Goal: Task Accomplishment & Management: Manage account settings

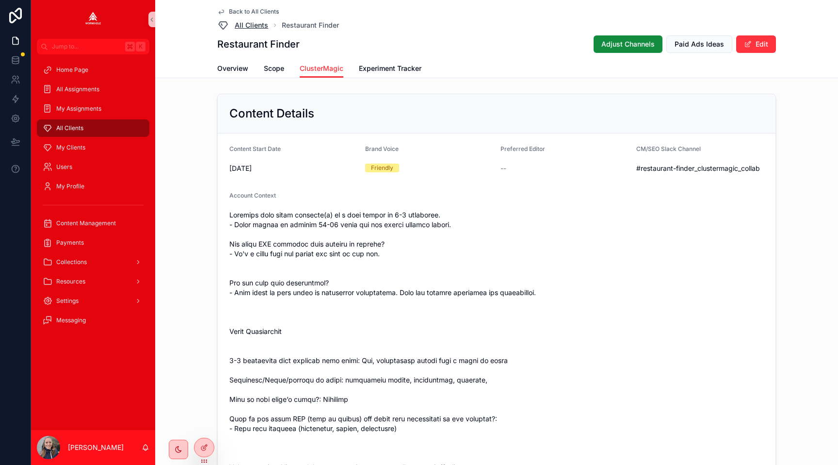
scroll to position [988, 0]
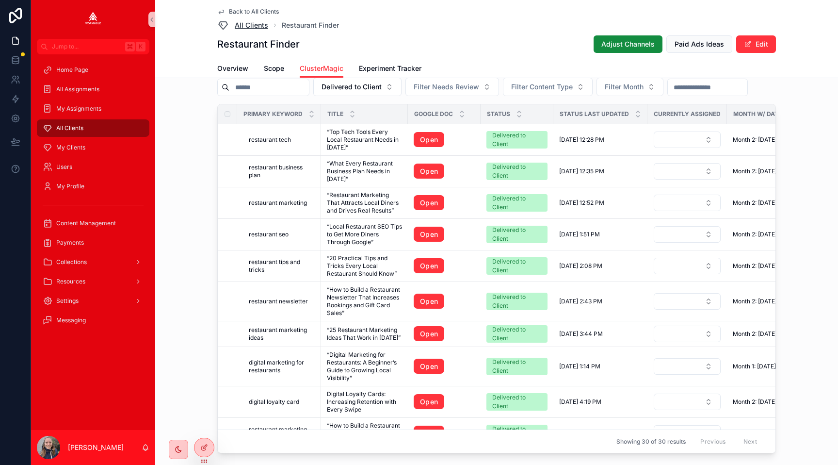
click at [244, 21] on span "All Clients" at bounding box center [251, 25] width 33 height 10
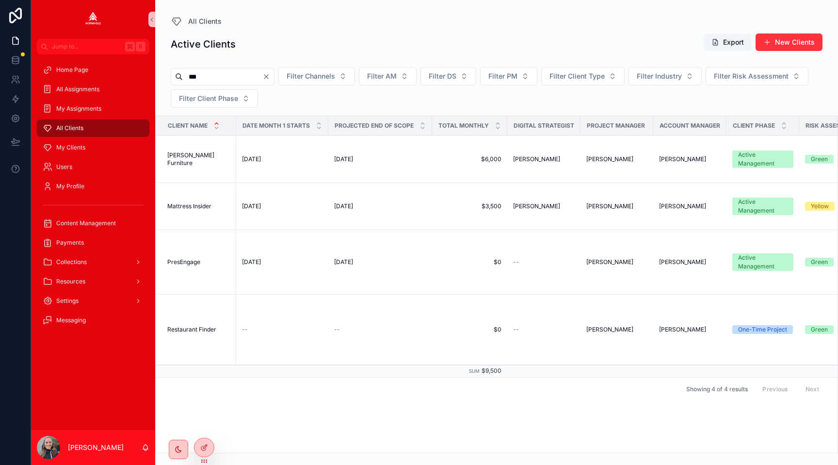
drag, startPoint x: 221, startPoint y: 79, endPoint x: 175, endPoint y: 77, distance: 46.6
click at [175, 77] on div "***" at bounding box center [223, 76] width 104 height 17
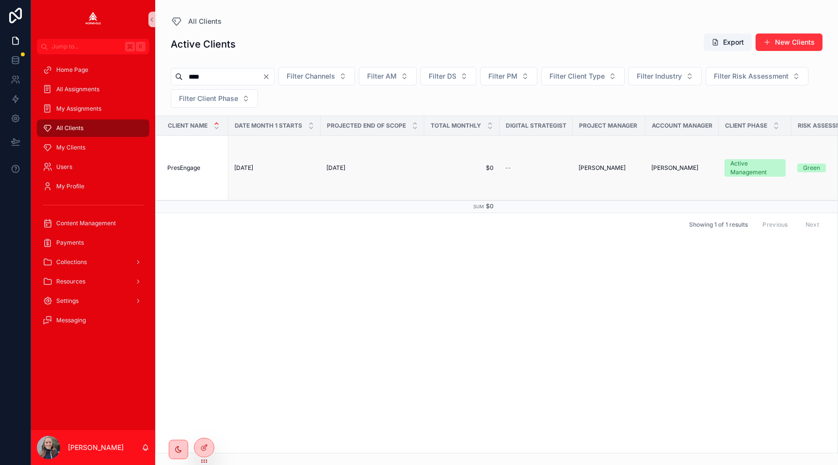
type input "****"
click at [201, 167] on div "PresEngage PresEngage" at bounding box center [194, 168] width 55 height 8
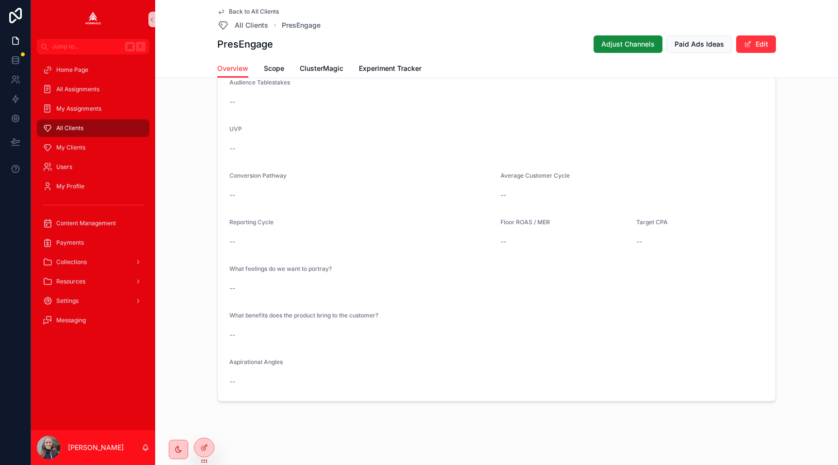
scroll to position [1227, 0]
click at [314, 69] on span "ClusterMagic" at bounding box center [322, 69] width 44 height 10
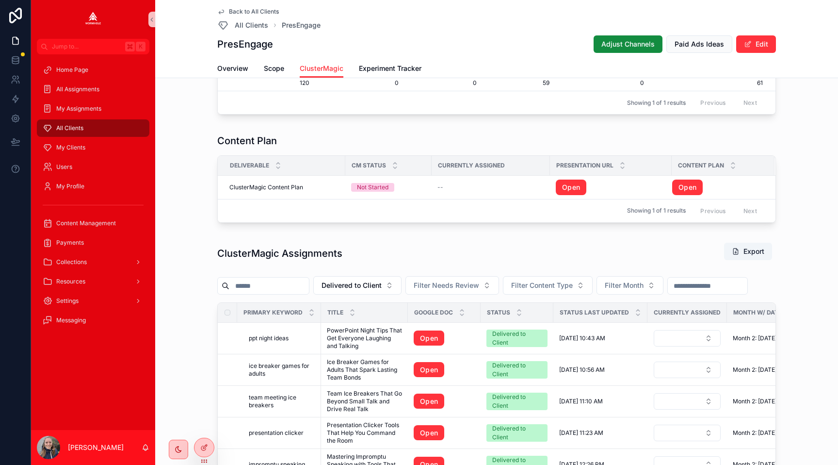
scroll to position [773, 0]
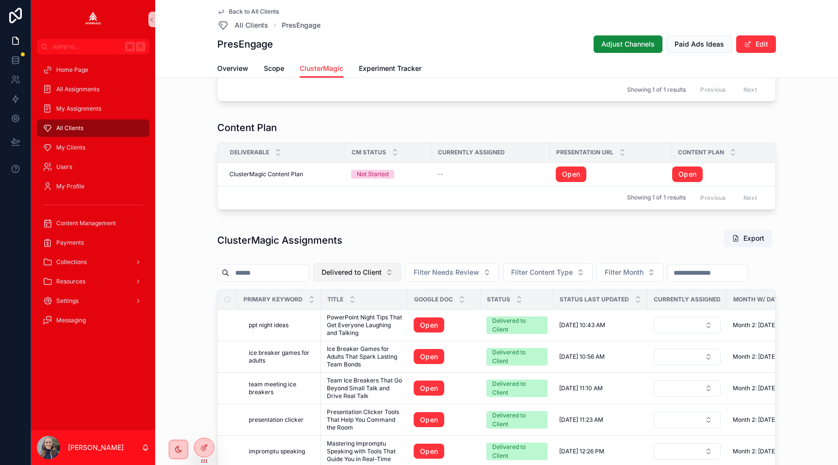
click at [379, 274] on span "Delivered to Client" at bounding box center [352, 272] width 60 height 10
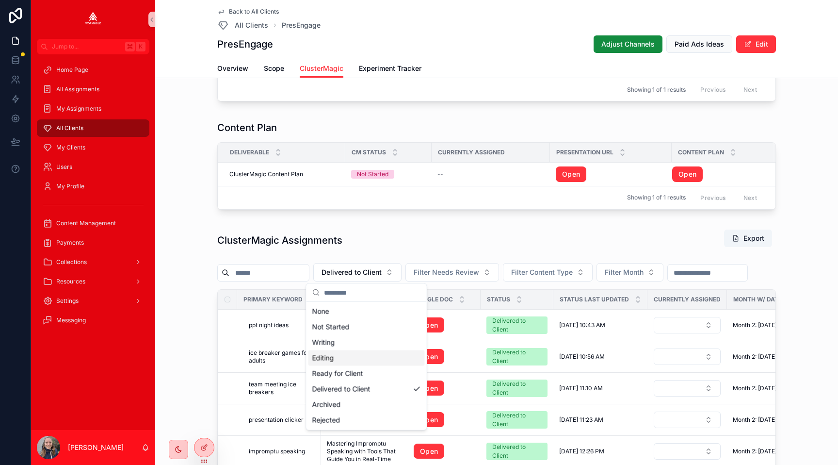
click at [370, 358] on div "Editing" at bounding box center [367, 358] width 116 height 16
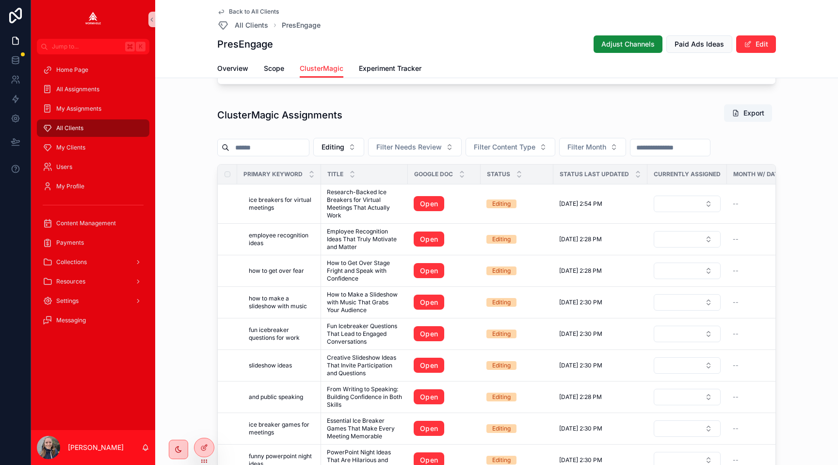
scroll to position [983, 0]
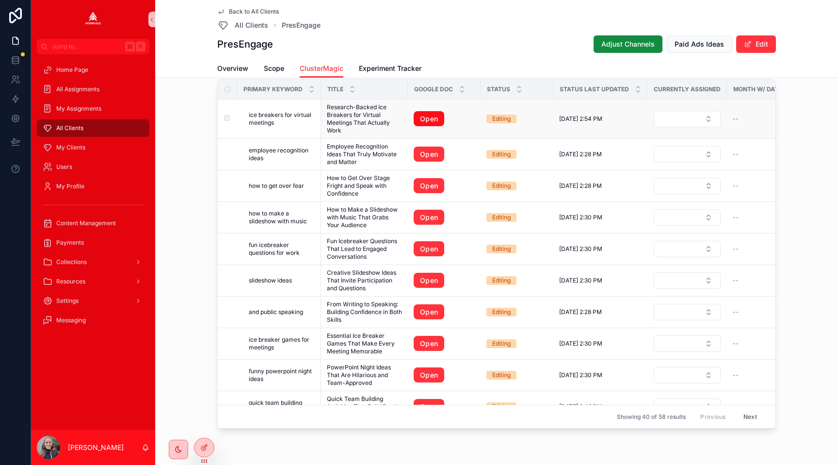
click at [425, 112] on link "Open" at bounding box center [429, 119] width 31 height 16
click at [440, 154] on link "Open" at bounding box center [429, 155] width 31 height 16
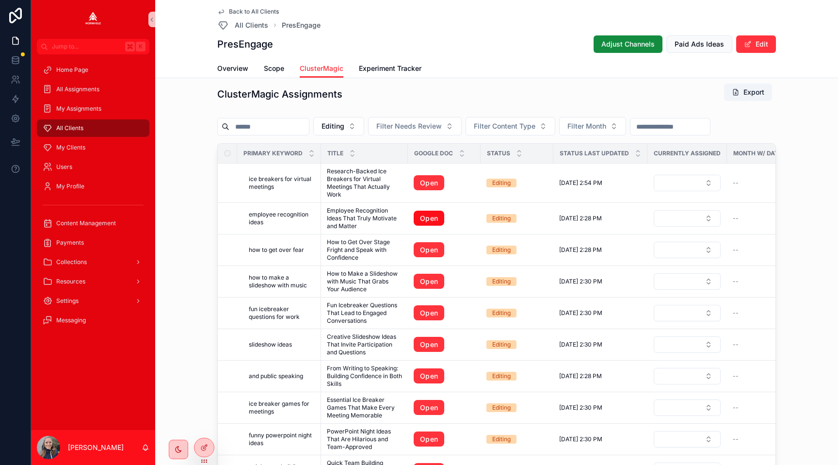
scroll to position [921, 0]
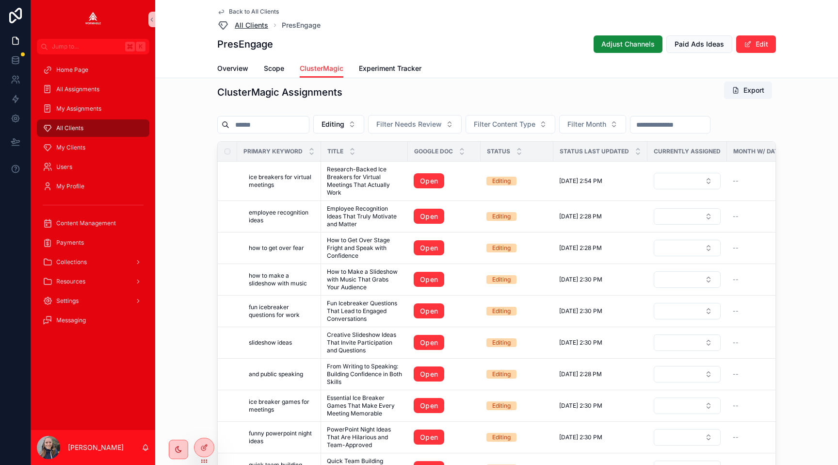
click at [253, 24] on span "All Clients" at bounding box center [251, 25] width 33 height 10
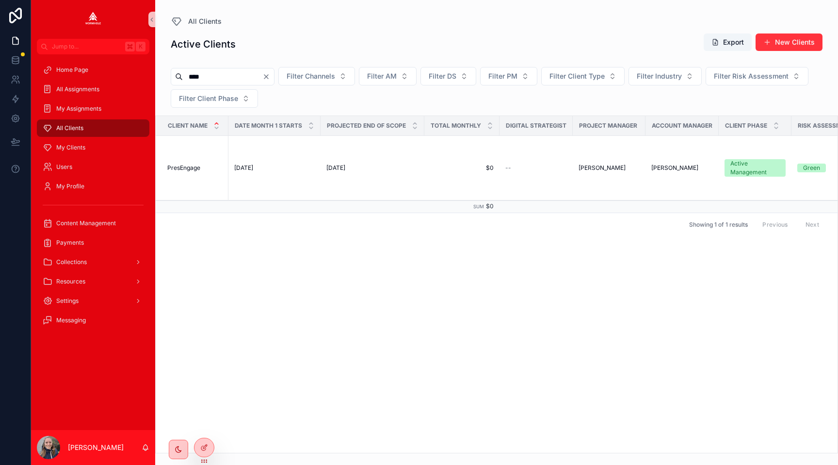
click at [268, 77] on icon "Clear" at bounding box center [266, 77] width 4 height 4
click at [216, 78] on input "scrollable content" at bounding box center [223, 77] width 80 height 14
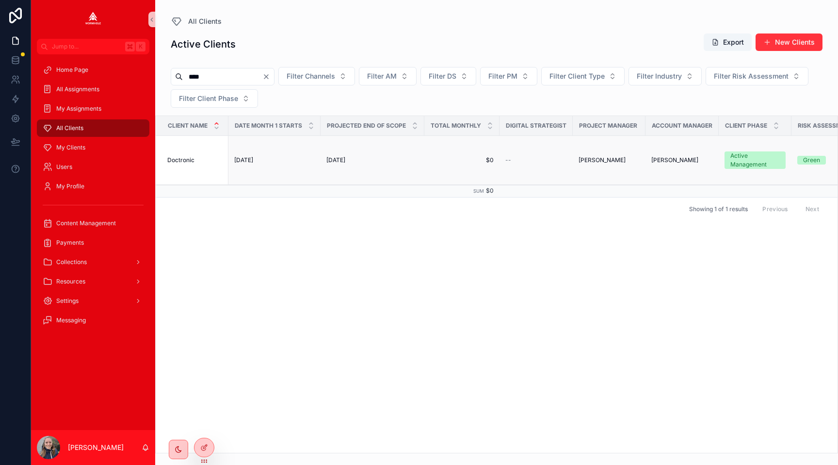
type input "****"
click at [197, 156] on div "Doctronic Doctronic" at bounding box center [194, 160] width 55 height 8
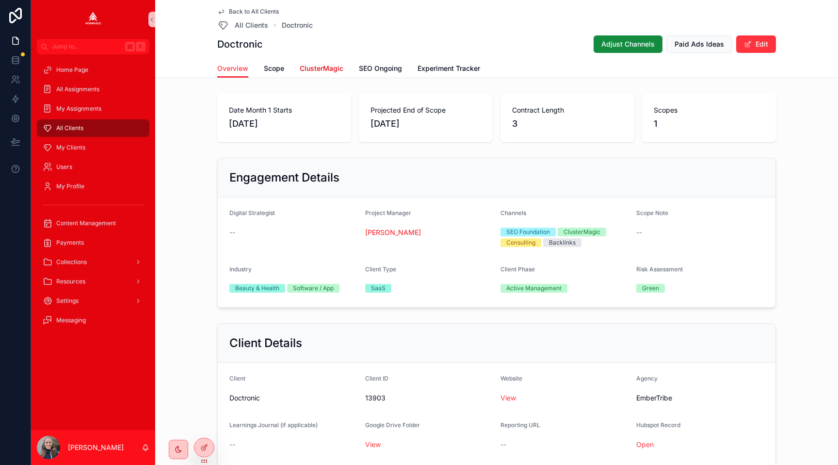
click at [325, 64] on span "ClusterMagic" at bounding box center [322, 69] width 44 height 10
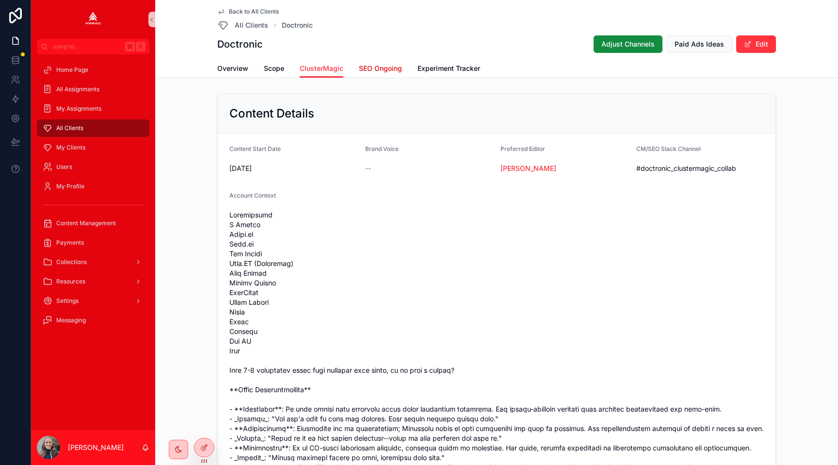
click at [362, 72] on span "SEO Ongoing" at bounding box center [380, 69] width 43 height 10
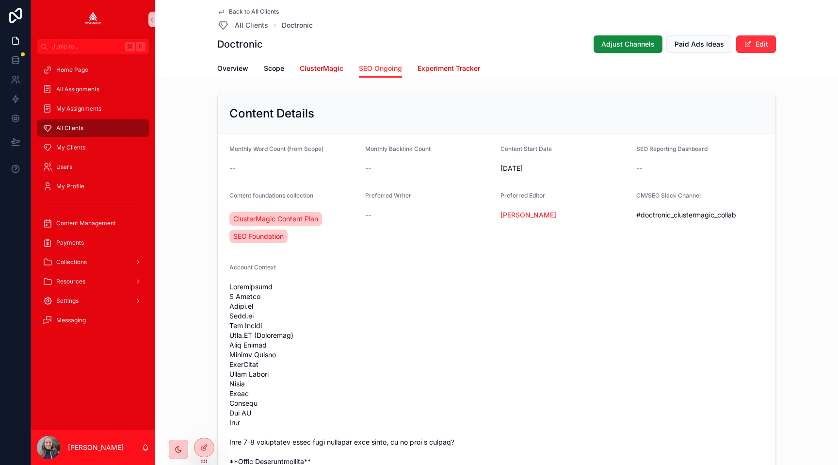
click at [325, 72] on span "ClusterMagic" at bounding box center [322, 69] width 44 height 10
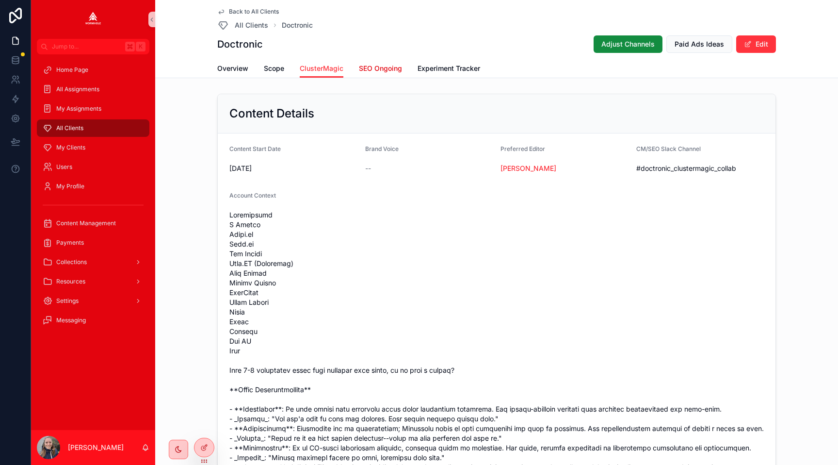
click at [373, 69] on span "SEO Ongoing" at bounding box center [380, 69] width 43 height 10
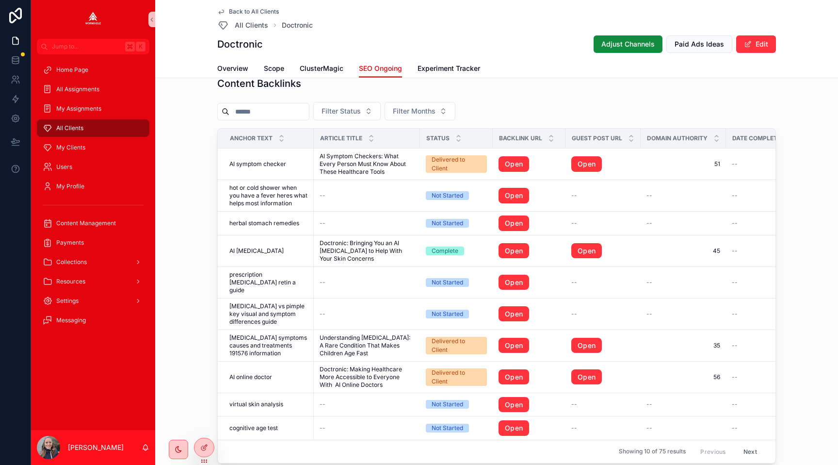
scroll to position [1013, 0]
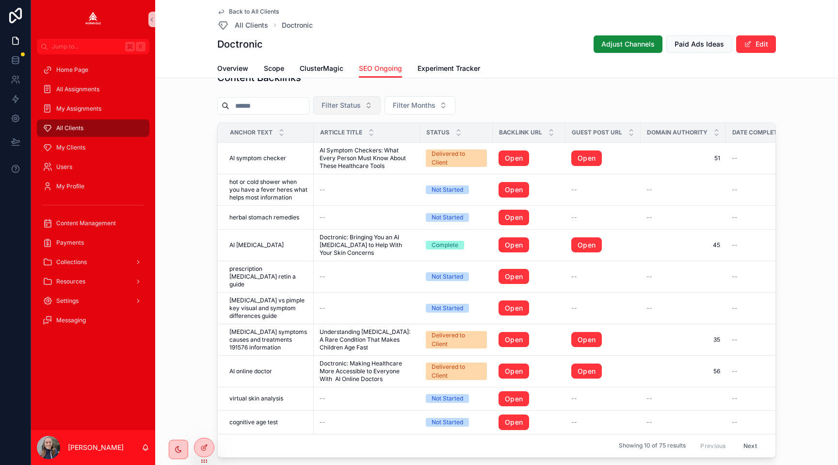
click at [361, 106] on span "Filter Status" at bounding box center [341, 105] width 39 height 10
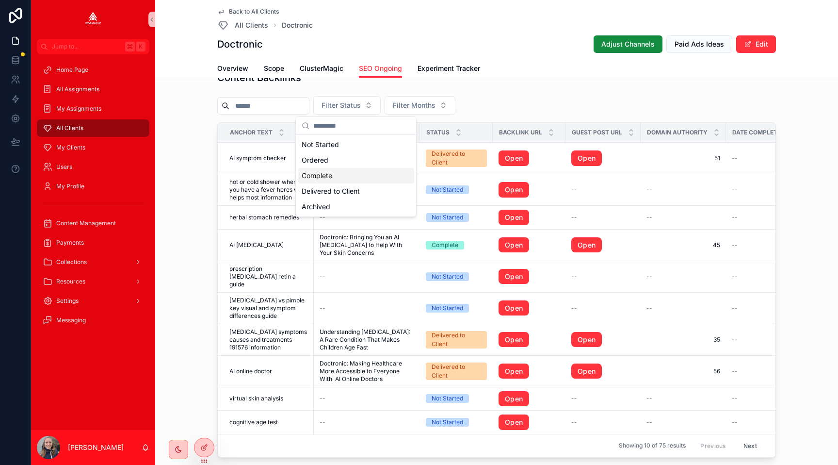
click at [347, 177] on div "Complete" at bounding box center [356, 176] width 116 height 16
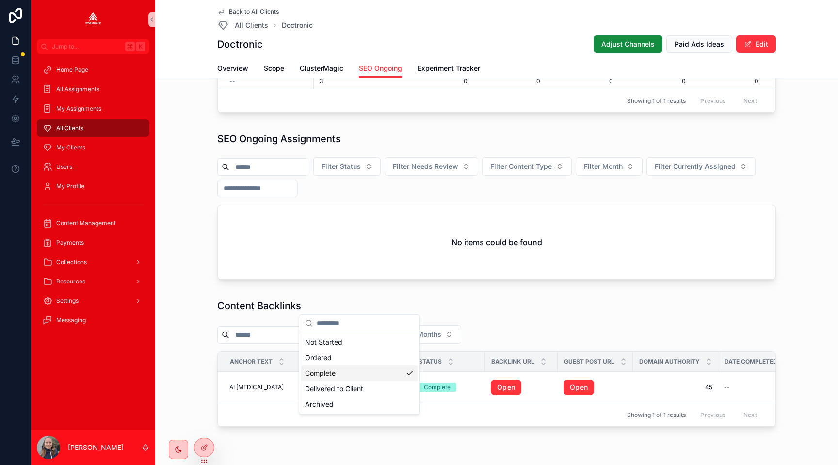
scroll to position [817, 0]
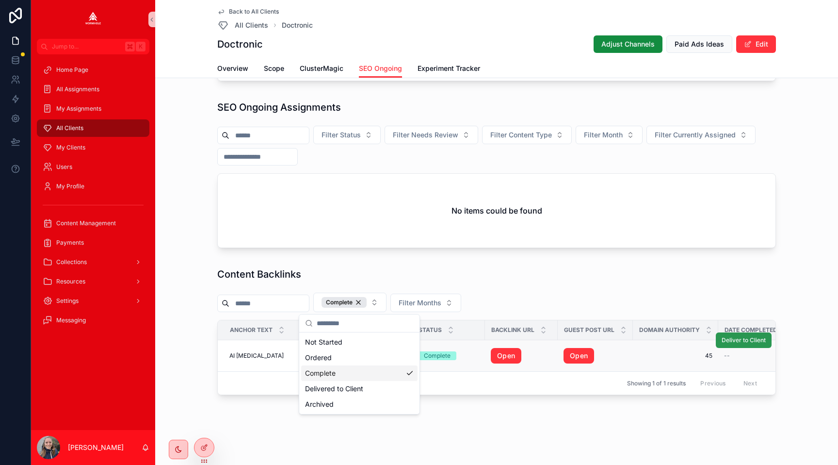
click at [736, 341] on span "Deliver to Client" at bounding box center [744, 340] width 44 height 8
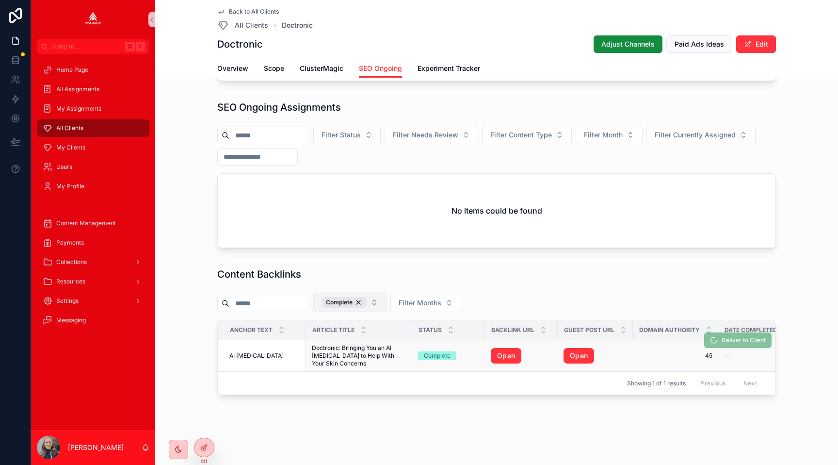
click at [383, 305] on button "Complete" at bounding box center [349, 302] width 73 height 19
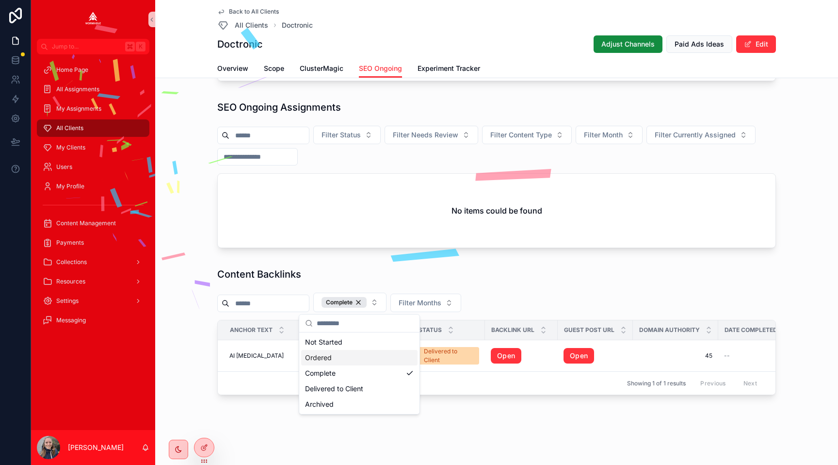
click at [364, 363] on div "Ordered" at bounding box center [359, 358] width 116 height 16
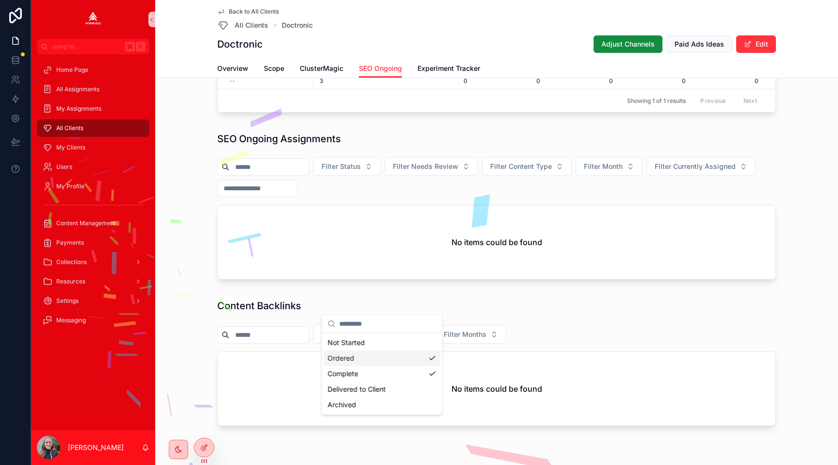
scroll to position [816, 0]
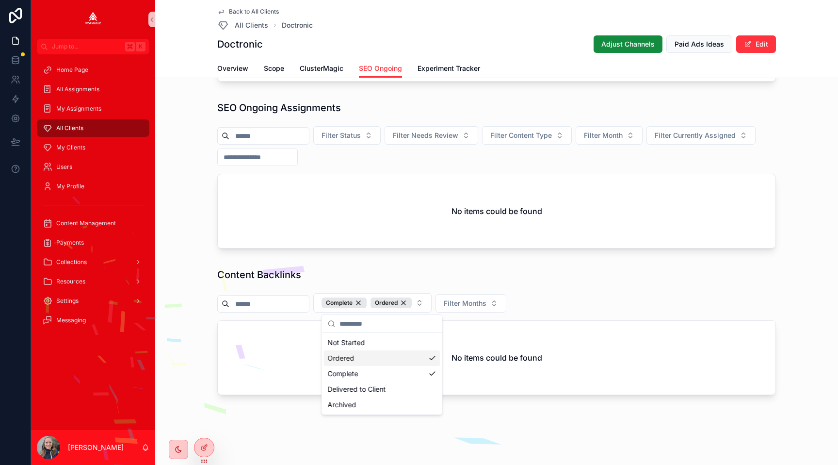
click at [411, 274] on div "Content Backlinks" at bounding box center [496, 275] width 559 height 14
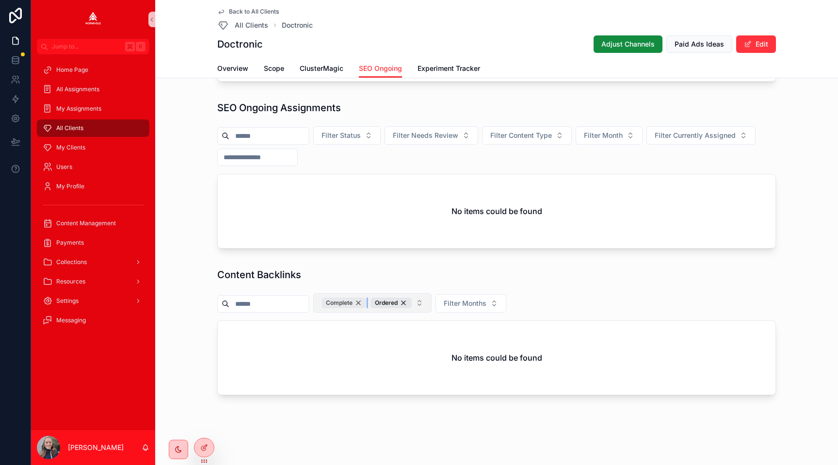
click at [367, 302] on div "Complete" at bounding box center [344, 302] width 45 height 11
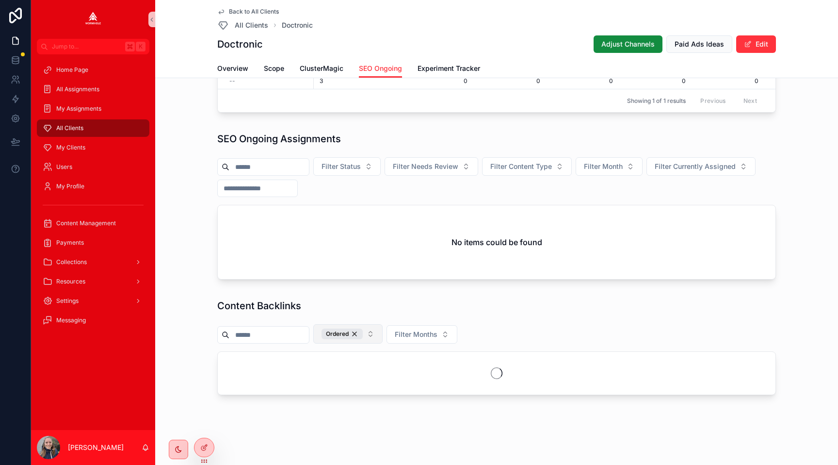
scroll to position [816, 0]
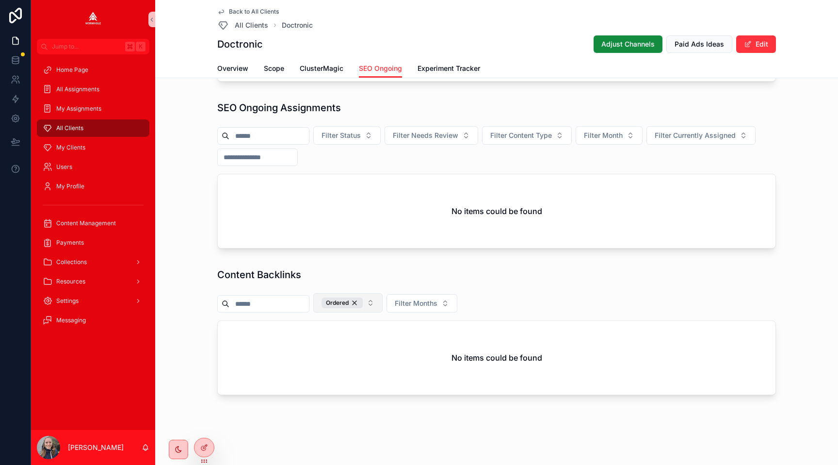
click at [381, 301] on button "Ordered" at bounding box center [347, 302] width 69 height 19
click at [354, 391] on div "Delivered to Client" at bounding box center [357, 389] width 116 height 16
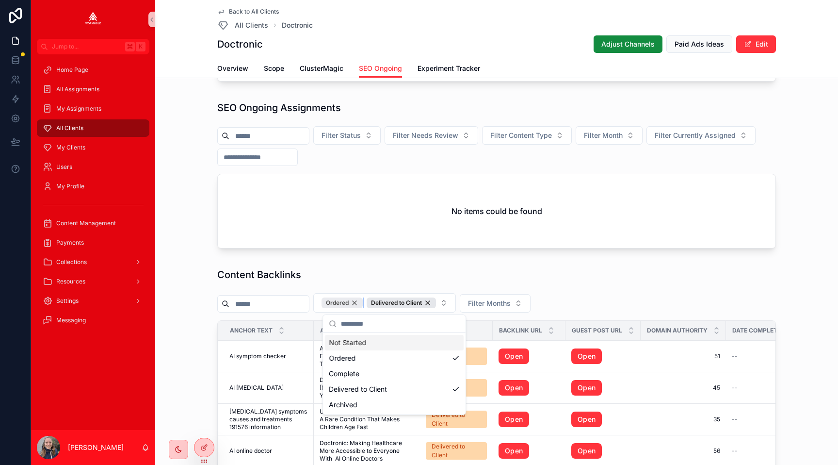
click at [363, 301] on div "Ordered" at bounding box center [342, 302] width 41 height 11
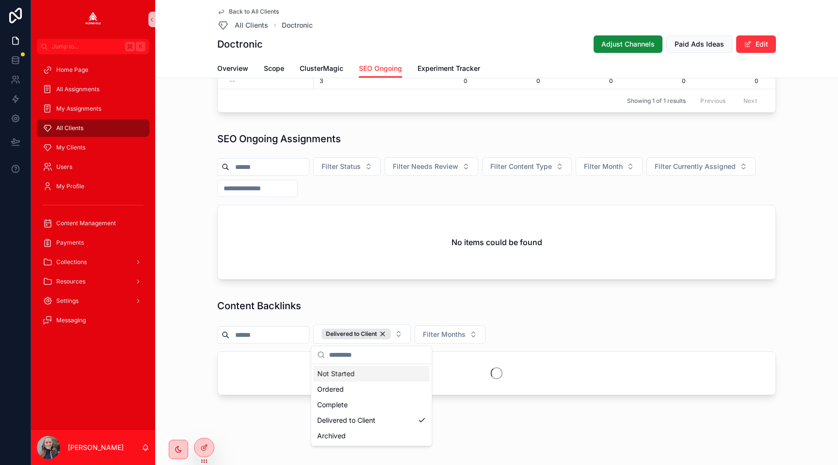
click at [400, 296] on div "Content Backlinks Delivered to Client Filter Months" at bounding box center [496, 349] width 675 height 108
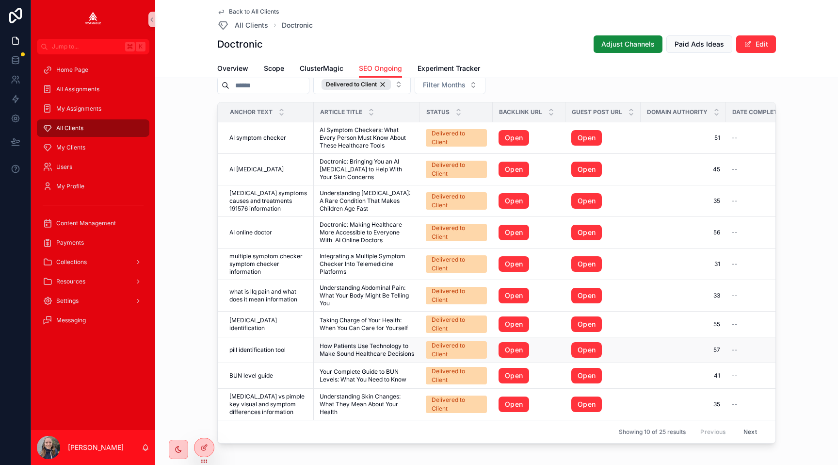
scroll to position [1028, 0]
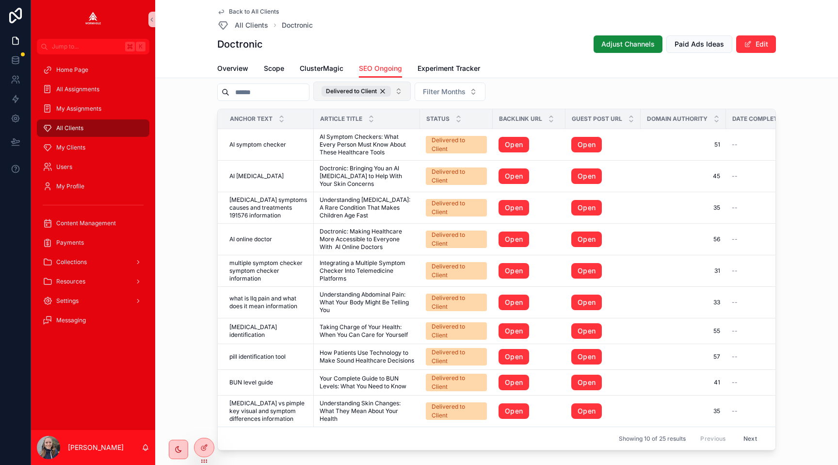
click at [410, 89] on button "Delivered to Client" at bounding box center [362, 90] width 98 height 19
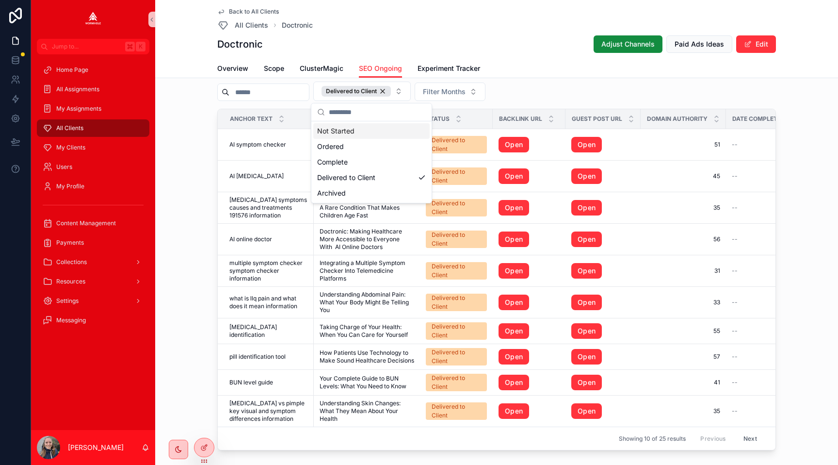
click at [373, 135] on div "Not Started" at bounding box center [371, 131] width 116 height 16
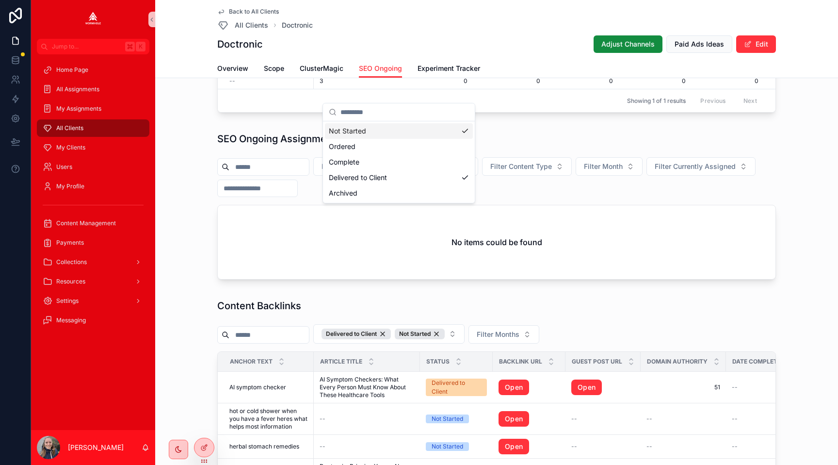
scroll to position [1028, 0]
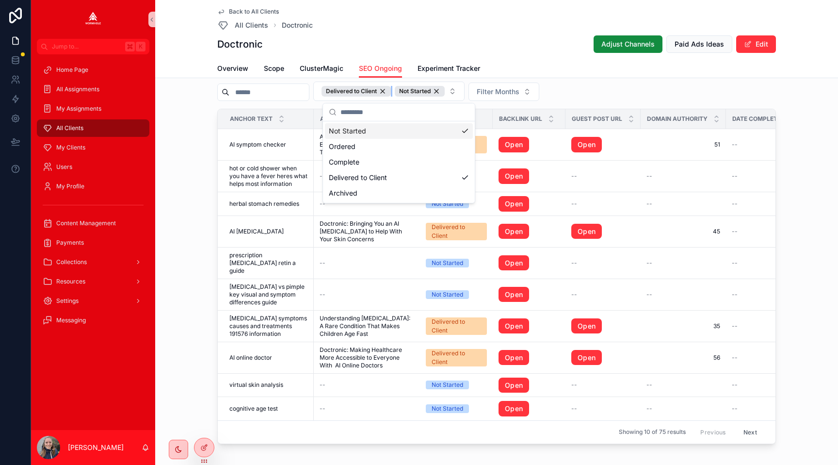
click at [391, 88] on div "Delivered to Client" at bounding box center [356, 91] width 69 height 11
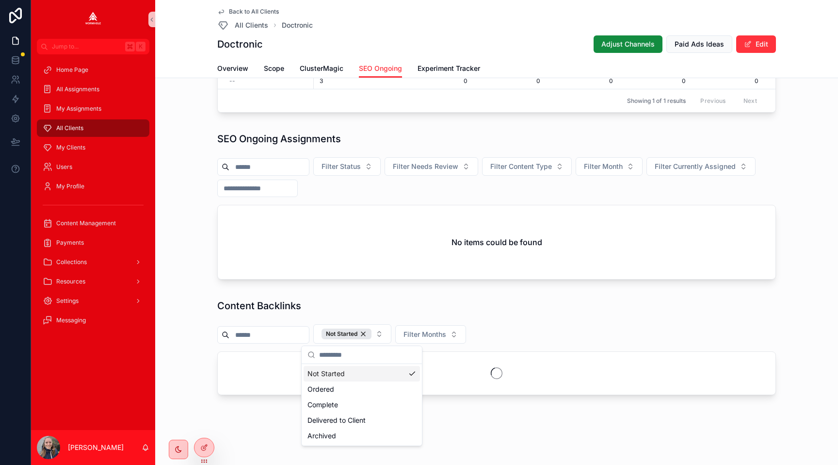
click at [391, 91] on div "Showing 1 of 1 results Previous Next" at bounding box center [497, 100] width 558 height 23
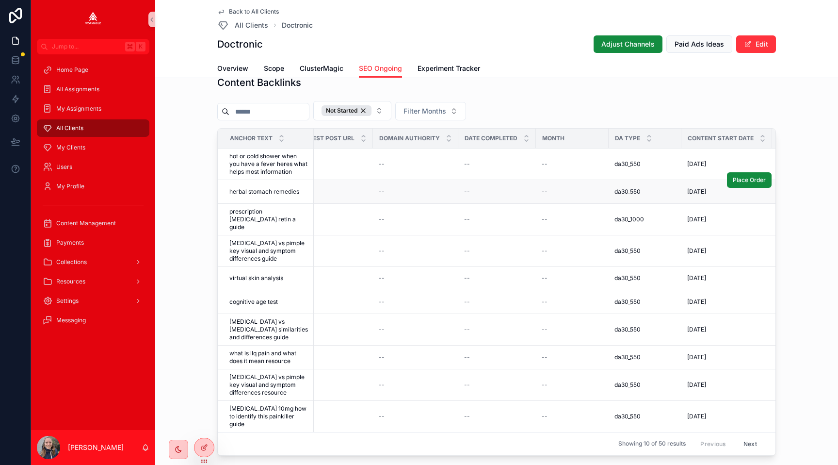
scroll to position [0, 257]
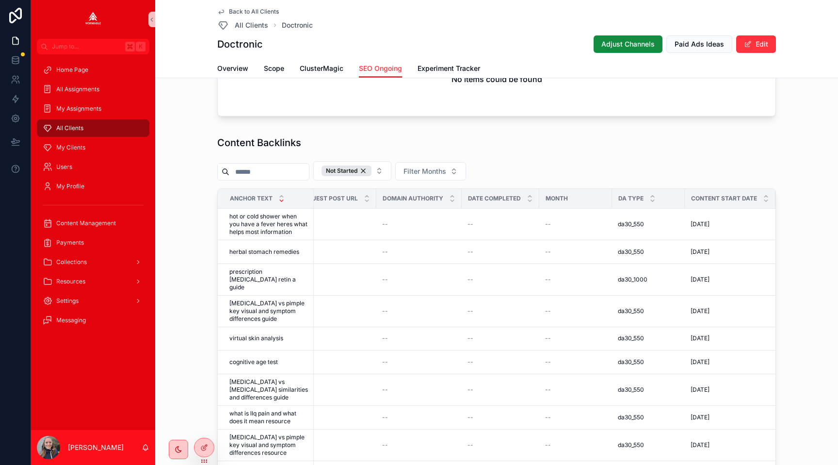
click at [278, 201] on icon "scrollable content" at bounding box center [281, 200] width 6 height 6
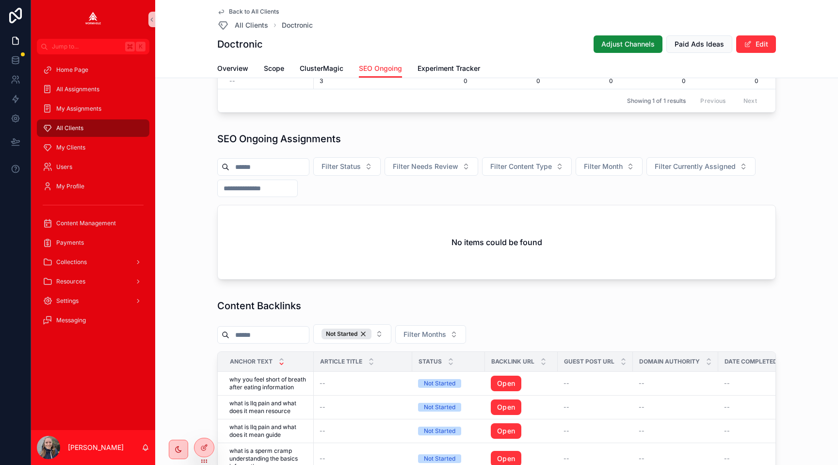
scroll to position [948, 0]
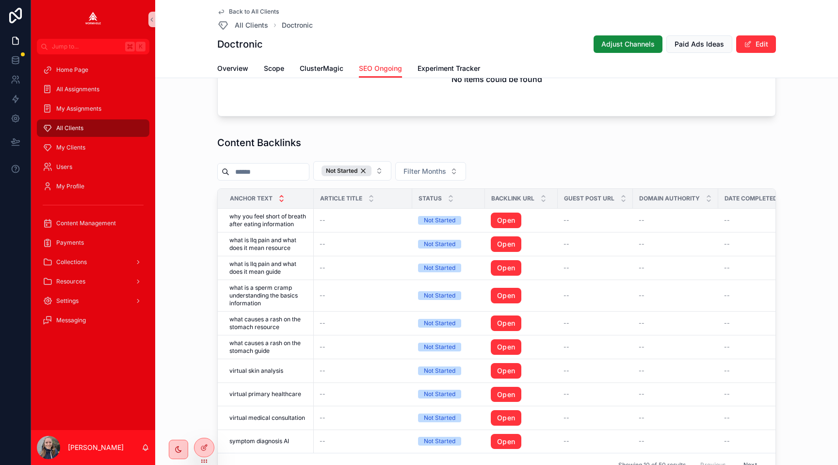
click at [279, 195] on icon "scrollable content" at bounding box center [281, 196] width 6 height 6
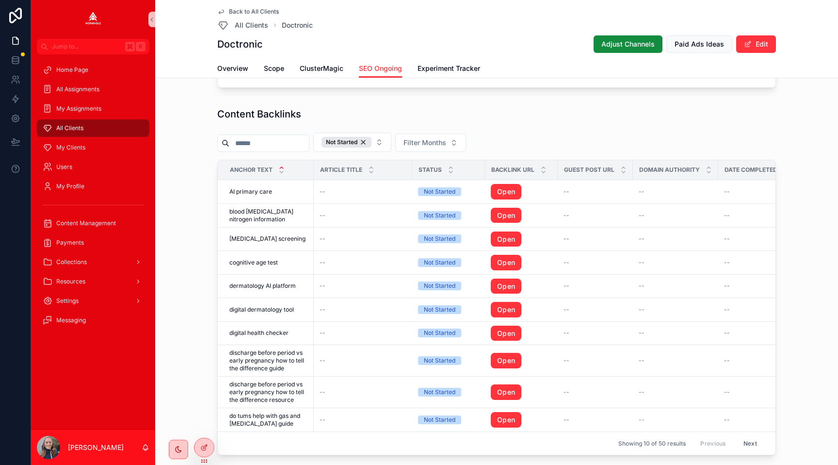
scroll to position [991, 0]
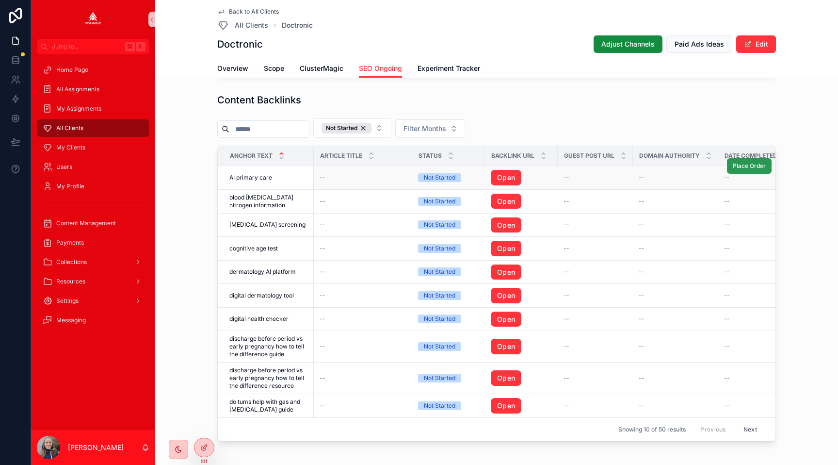
click at [747, 166] on span "Place Order" at bounding box center [749, 166] width 33 height 8
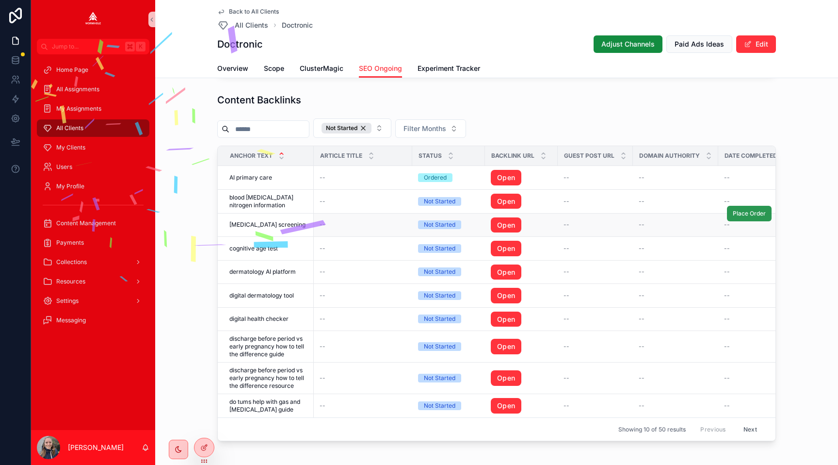
click at [743, 216] on span "Place Order" at bounding box center [749, 214] width 33 height 8
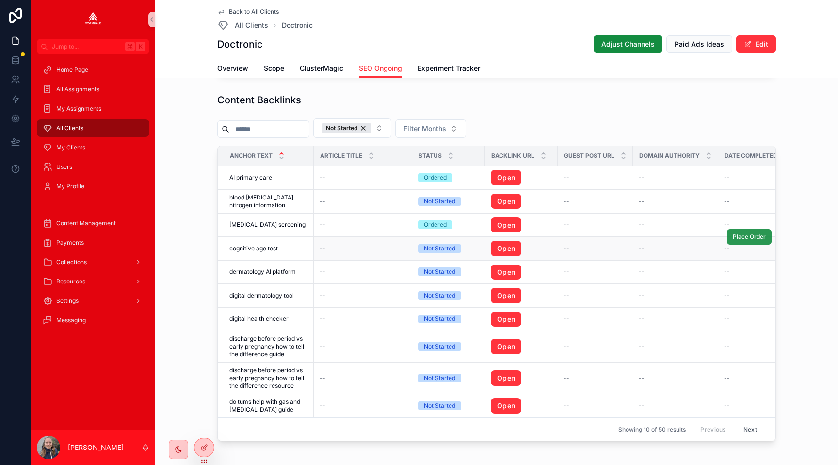
click at [746, 238] on span "Place Order" at bounding box center [749, 237] width 33 height 8
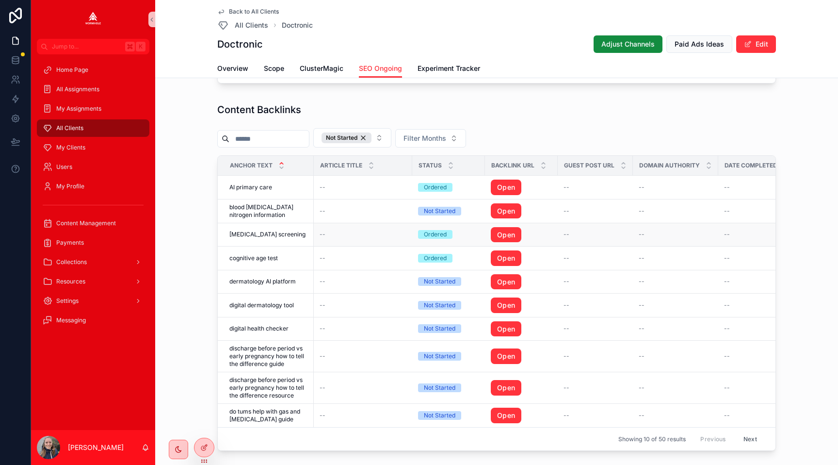
scroll to position [980, 0]
click at [242, 136] on input "scrollable content" at bounding box center [269, 140] width 80 height 14
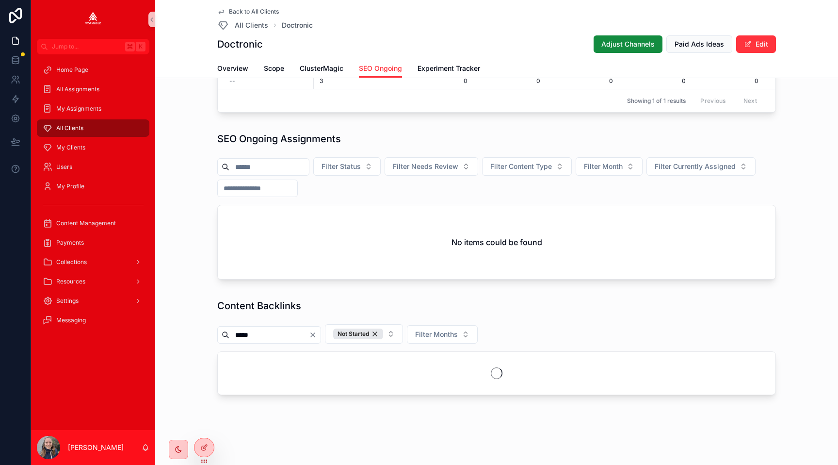
scroll to position [816, 0]
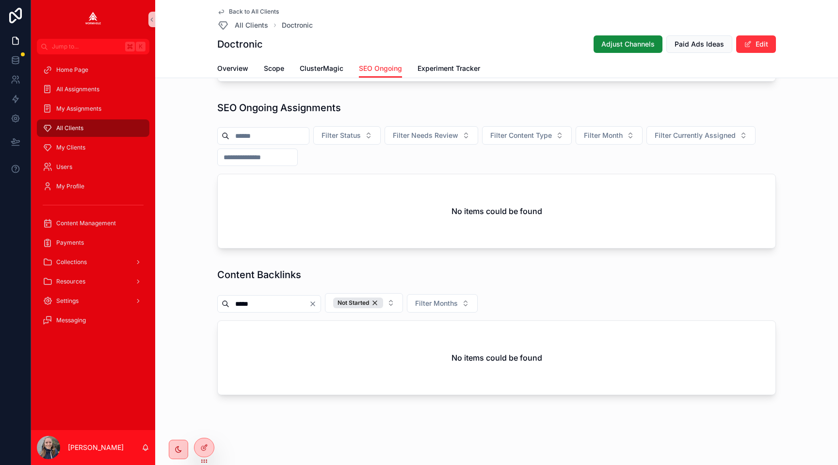
type input "*****"
click at [317, 304] on icon "Clear" at bounding box center [313, 304] width 8 height 8
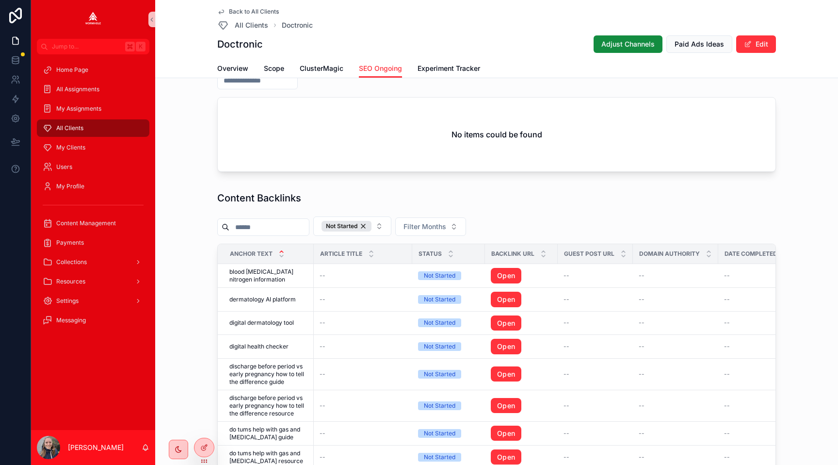
scroll to position [906, 0]
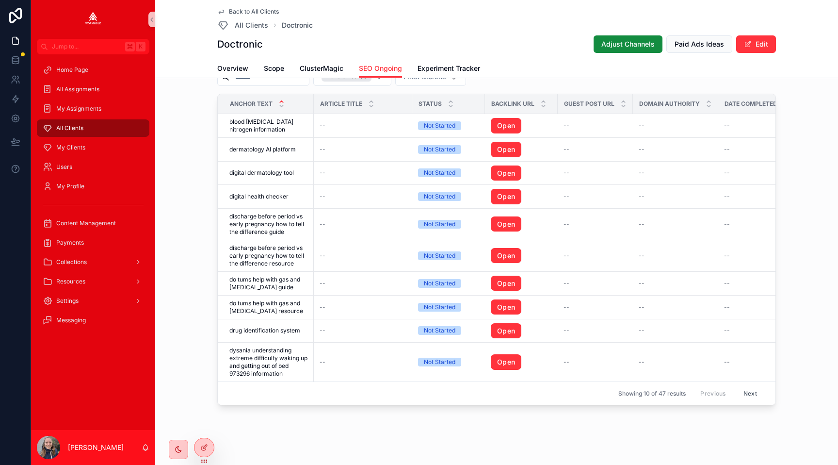
scroll to position [1046, 0]
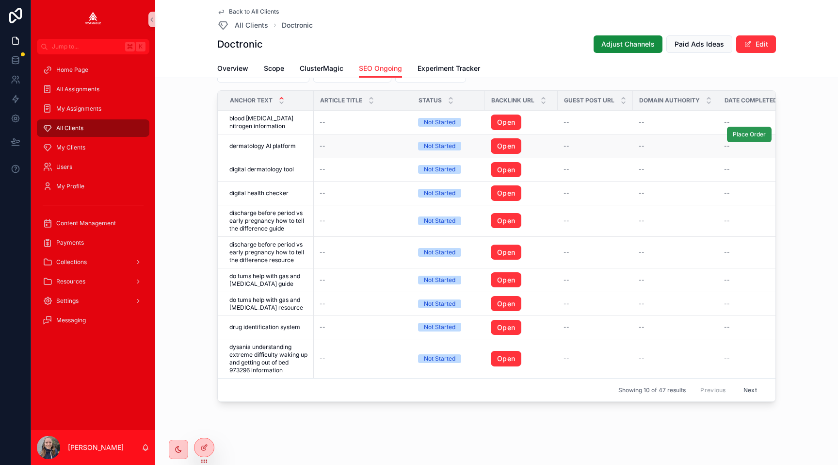
click at [746, 133] on span "Place Order" at bounding box center [749, 134] width 33 height 8
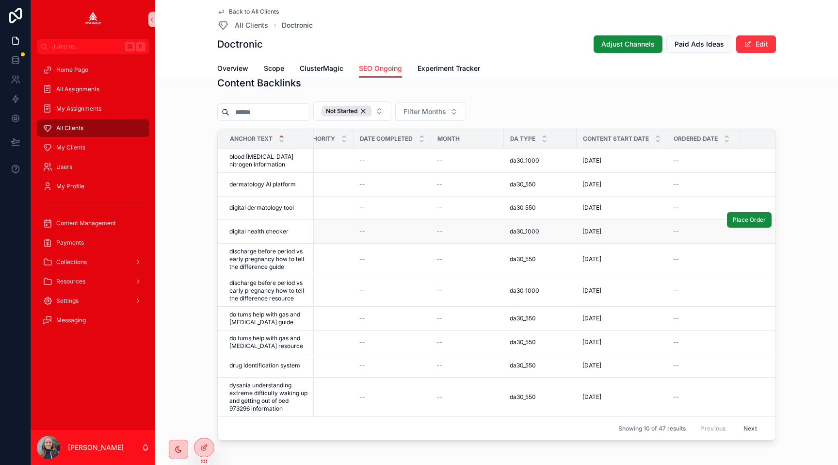
scroll to position [0, 368]
click at [746, 241] on span "Place Order" at bounding box center [749, 244] width 33 height 8
click at [734, 309] on span "Place Order" at bounding box center [749, 307] width 33 height 8
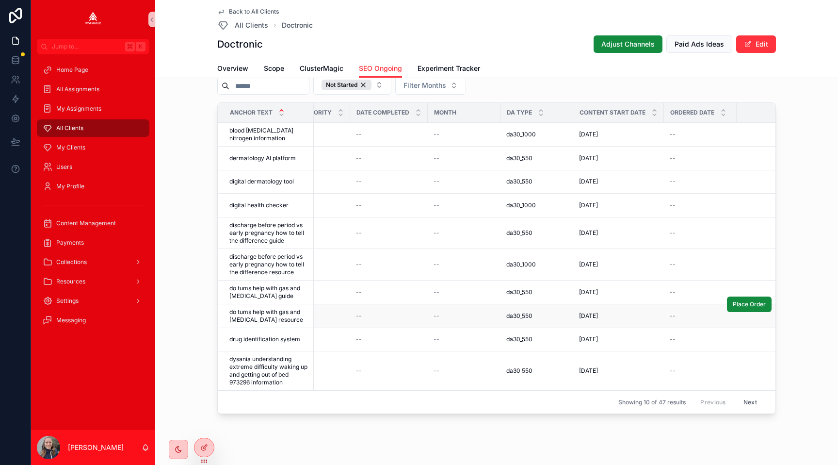
scroll to position [1028, 0]
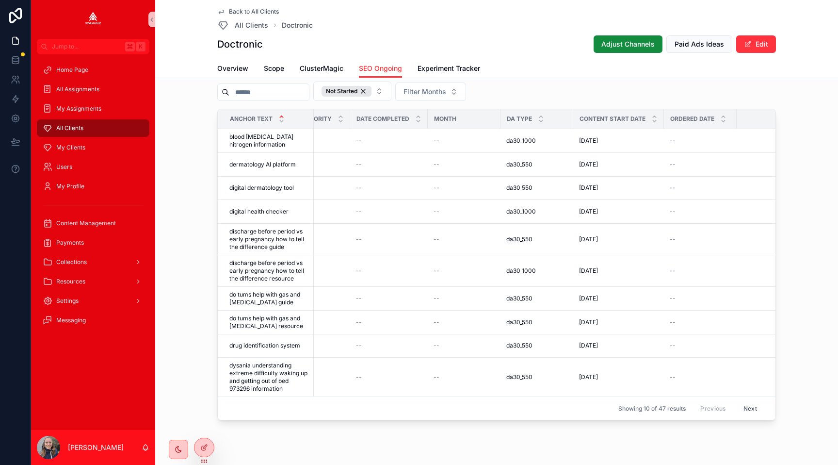
click at [746, 408] on button "Next" at bounding box center [750, 408] width 27 height 15
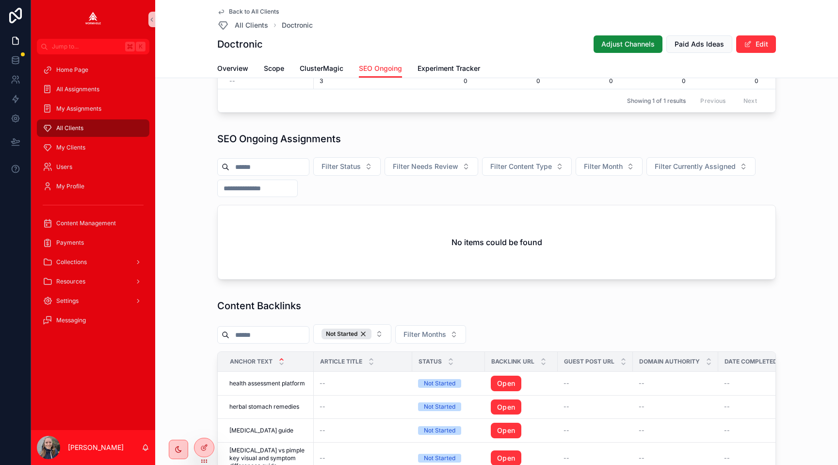
scroll to position [1028, 0]
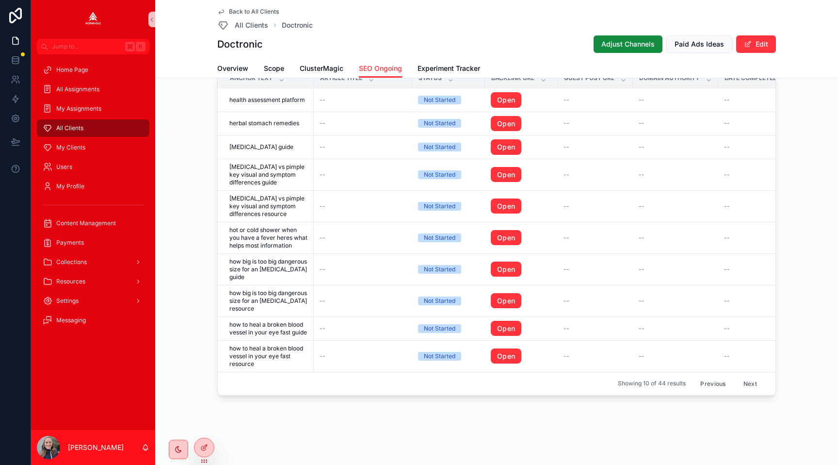
click at [717, 382] on button "Previous" at bounding box center [713, 383] width 39 height 15
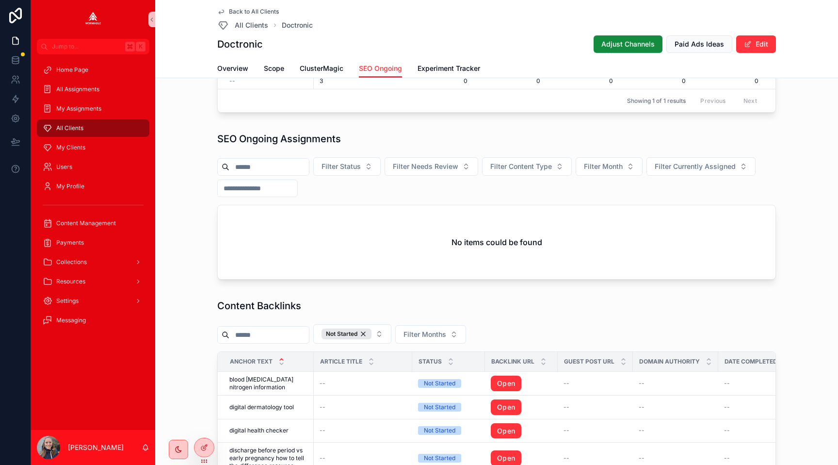
scroll to position [974, 0]
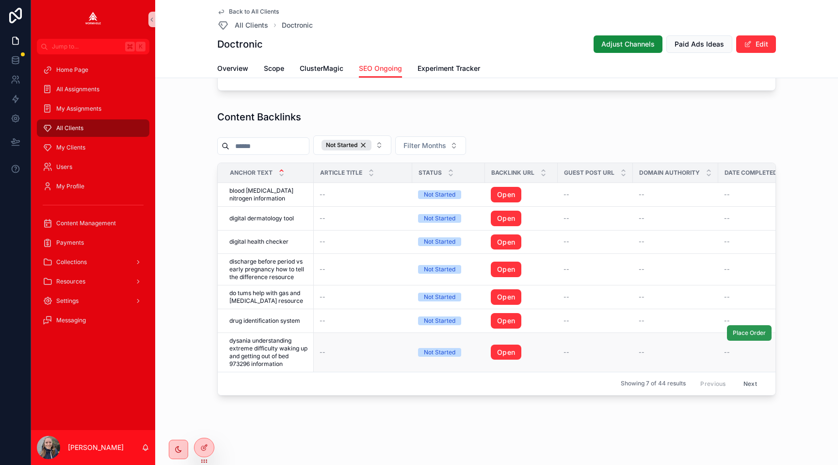
click at [744, 332] on span "Place Order" at bounding box center [749, 333] width 33 height 8
click at [747, 379] on button "Next" at bounding box center [750, 383] width 27 height 15
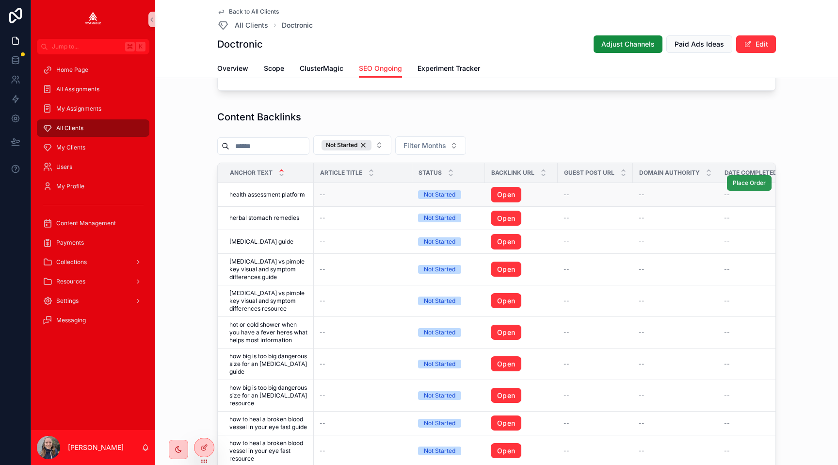
click at [753, 184] on span "Place Order" at bounding box center [749, 183] width 33 height 8
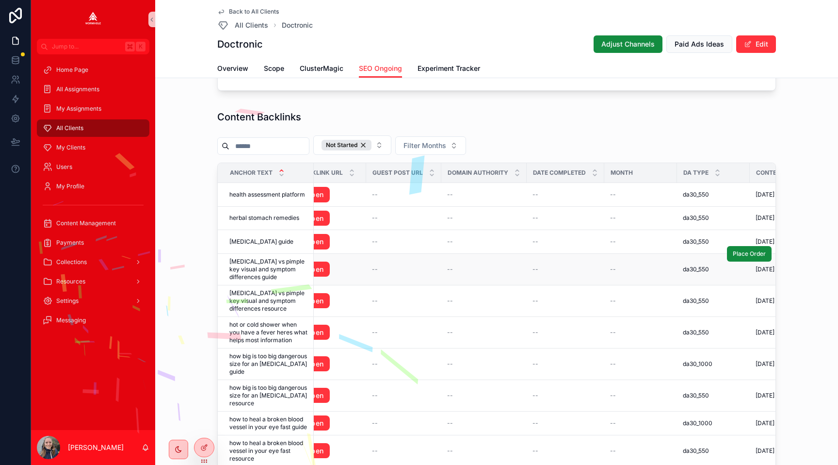
scroll to position [0, 322]
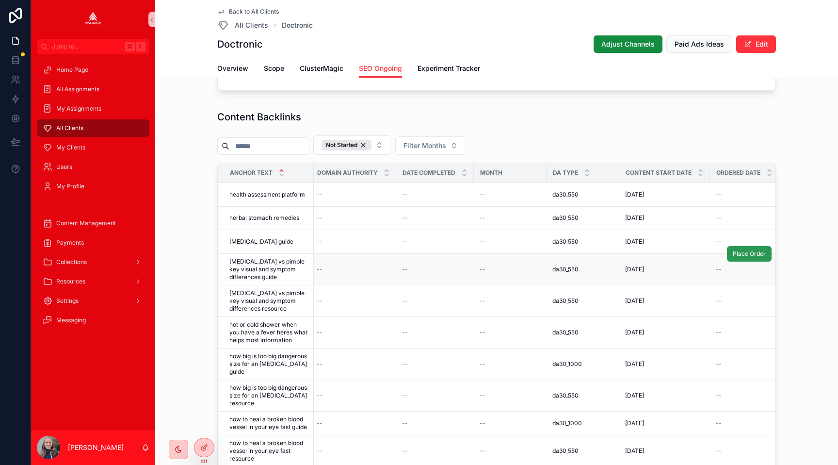
click at [753, 256] on span "Place Order" at bounding box center [749, 254] width 33 height 8
click at [737, 315] on span "Place Order" at bounding box center [749, 317] width 33 height 8
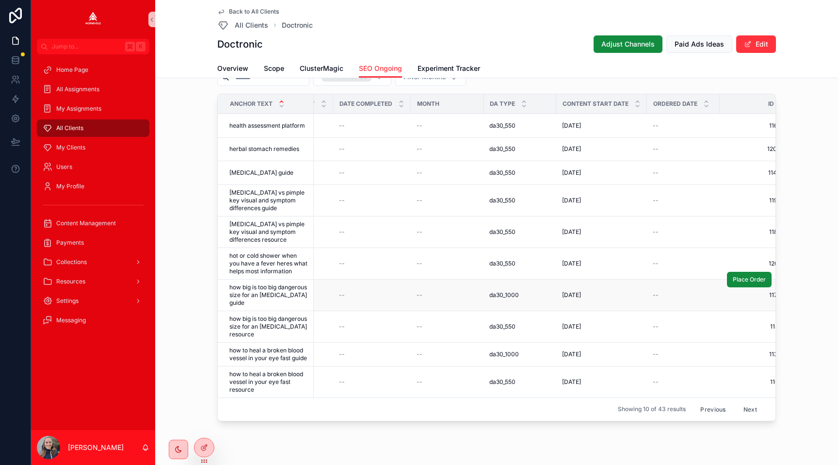
scroll to position [0, 384]
click at [745, 277] on span "Place Order" at bounding box center [749, 280] width 33 height 8
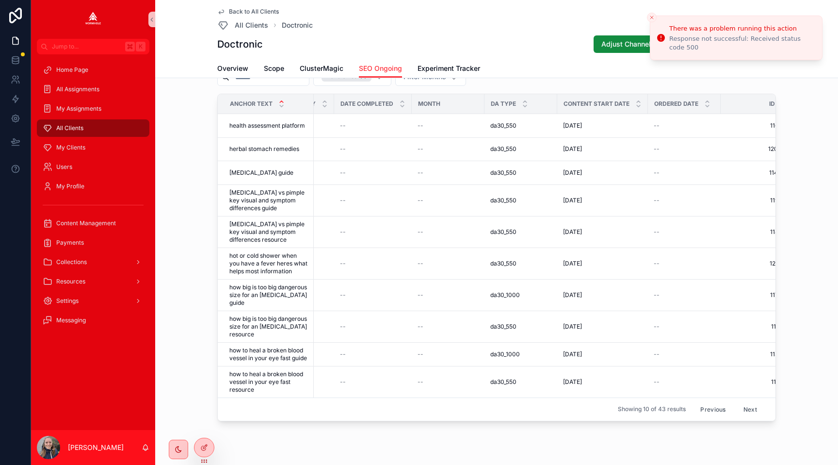
click at [751, 408] on button "Next" at bounding box center [750, 409] width 27 height 15
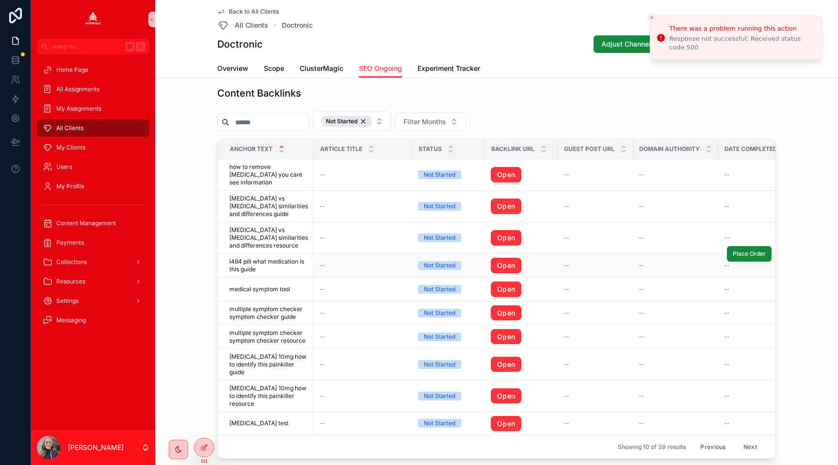
scroll to position [951, 0]
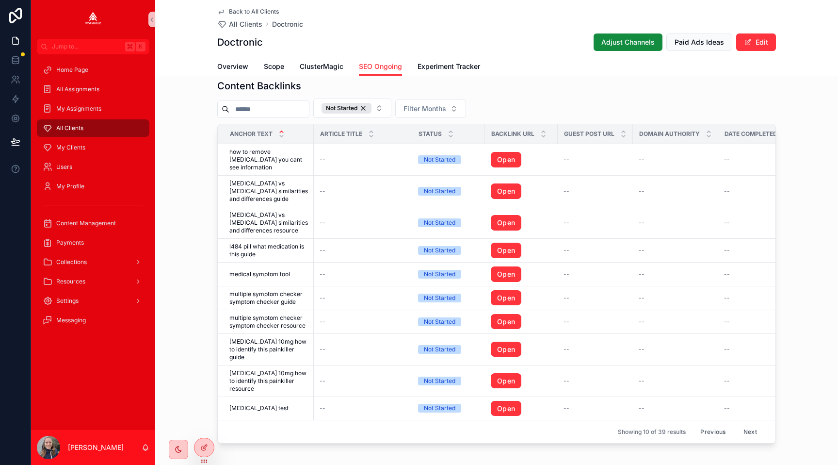
scroll to position [993, 0]
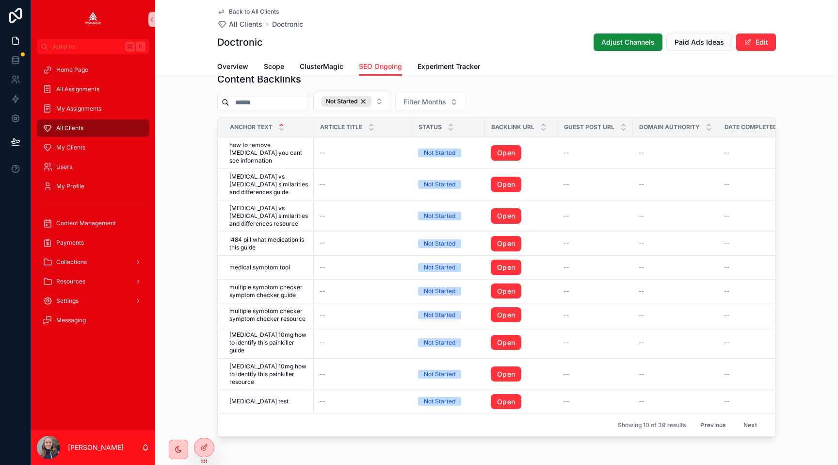
click at [712, 417] on button "Previous" at bounding box center [713, 424] width 39 height 15
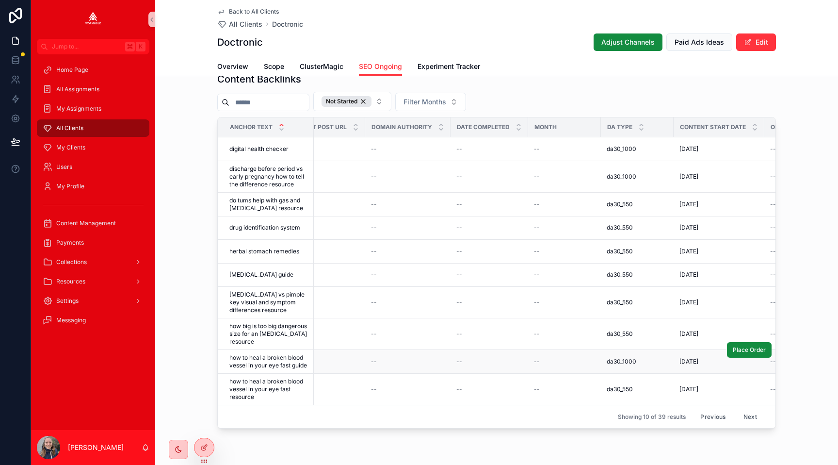
scroll to position [0, 269]
click at [742, 353] on span "Place Order" at bounding box center [749, 350] width 33 height 8
click at [800, 369] on div "Content Backlinks Not Started Filter Months Anchor Text Article Title Status Ba…" at bounding box center [496, 250] width 683 height 364
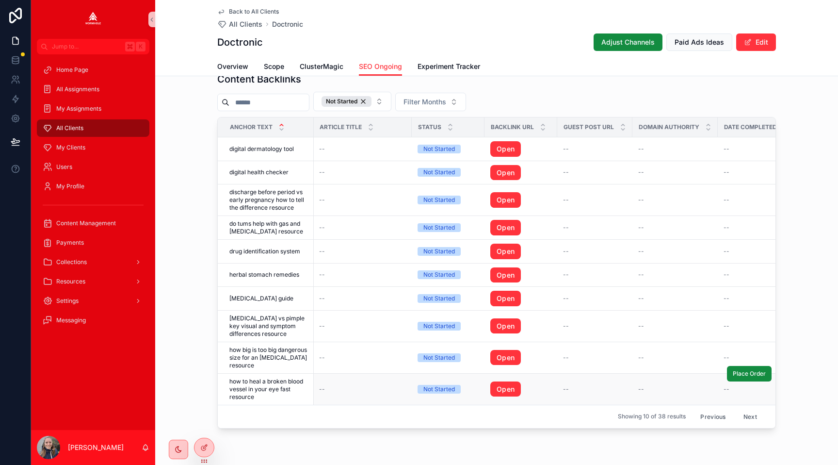
scroll to position [0, 0]
click at [754, 417] on button "Next" at bounding box center [750, 416] width 27 height 15
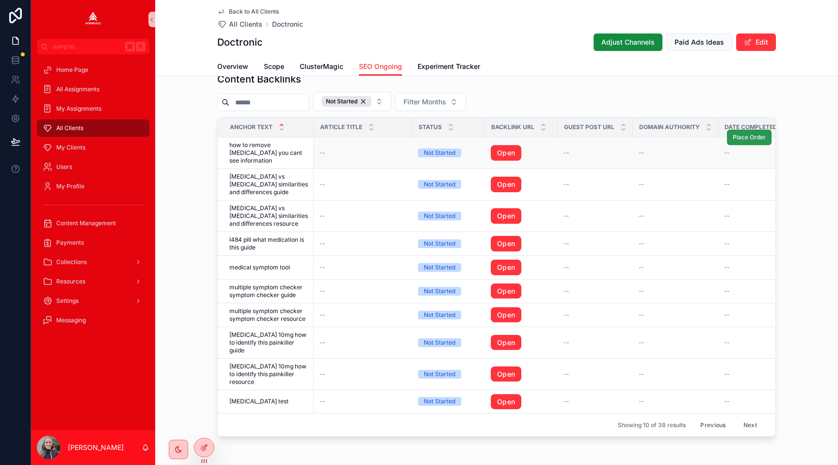
click at [741, 137] on span "Place Order" at bounding box center [749, 137] width 33 height 8
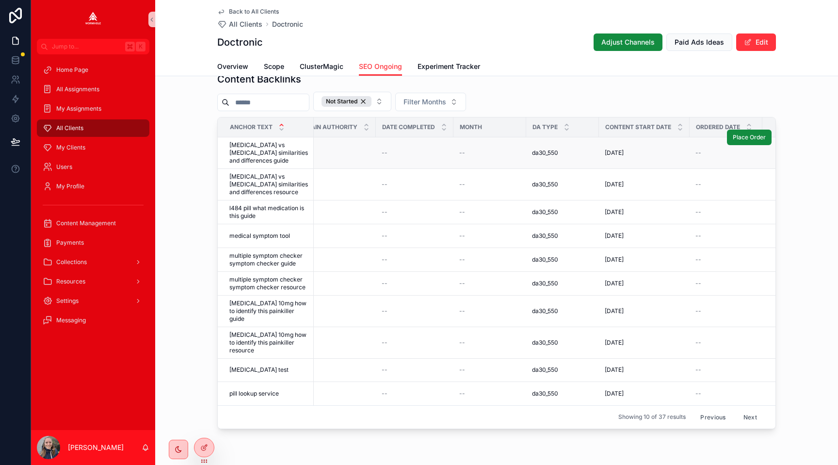
scroll to position [0, 403]
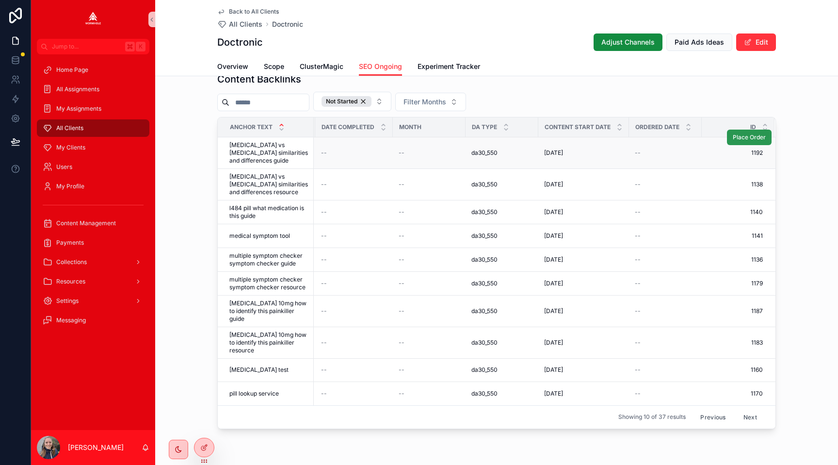
click at [735, 138] on span "Place Order" at bounding box center [749, 137] width 33 height 8
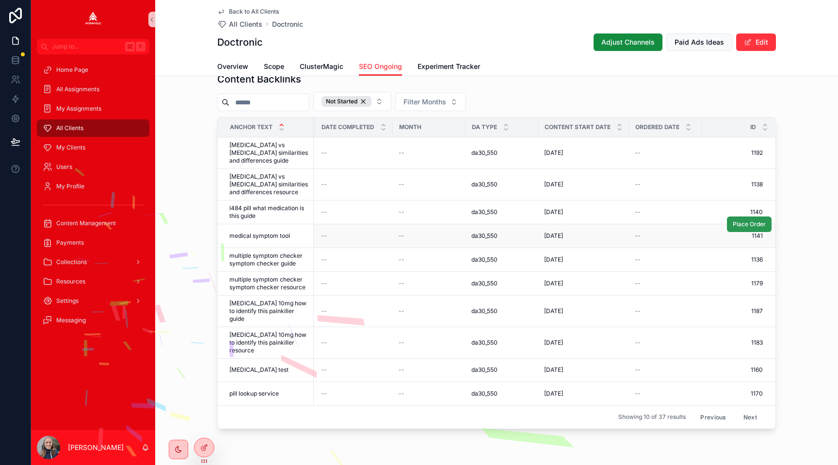
click at [737, 225] on span "Place Order" at bounding box center [749, 224] width 33 height 8
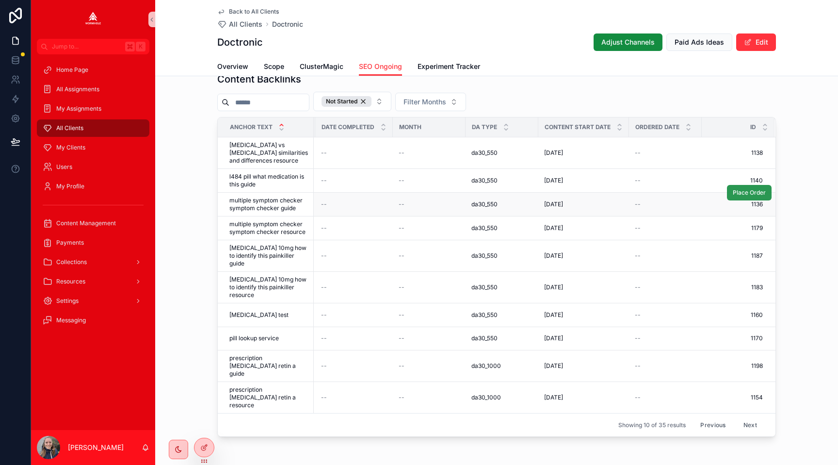
click at [740, 193] on span "Place Order" at bounding box center [749, 193] width 33 height 8
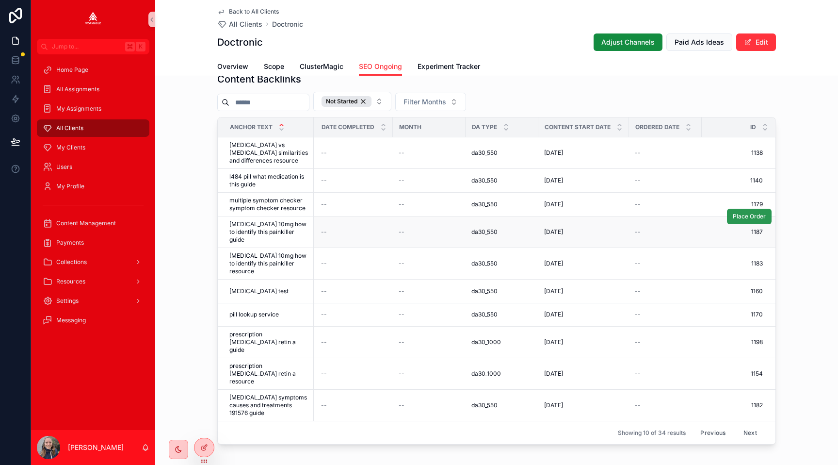
click at [736, 216] on span "Place Order" at bounding box center [749, 216] width 33 height 8
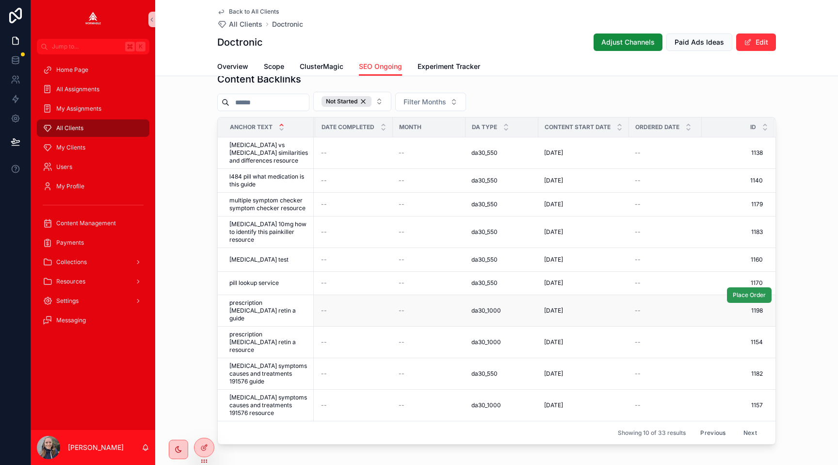
click at [749, 295] on span "Place Order" at bounding box center [749, 295] width 33 height 8
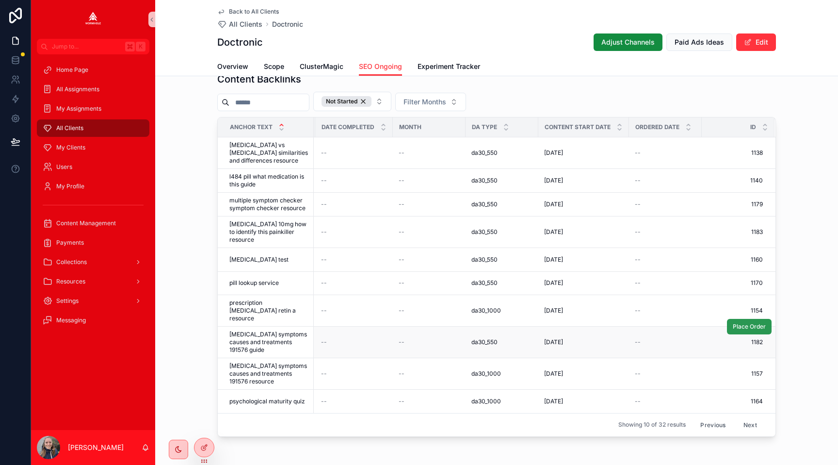
click at [737, 323] on span "Place Order" at bounding box center [749, 327] width 33 height 8
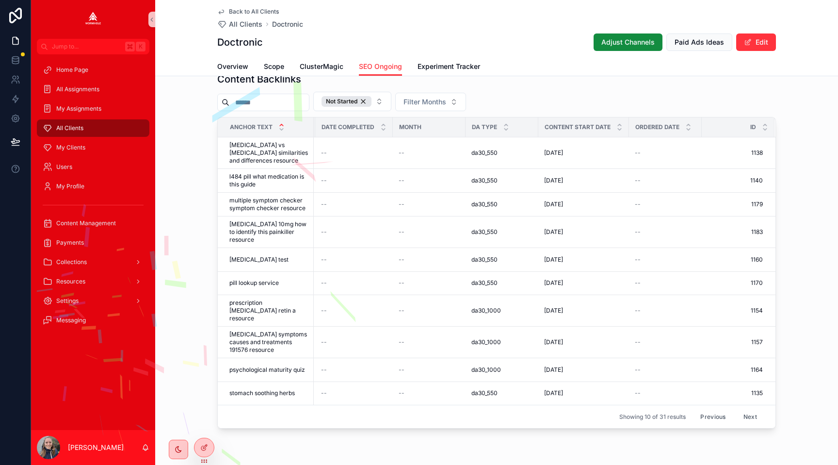
click at [749, 417] on div "Showing 10 of 31 results Previous Next" at bounding box center [497, 416] width 558 height 23
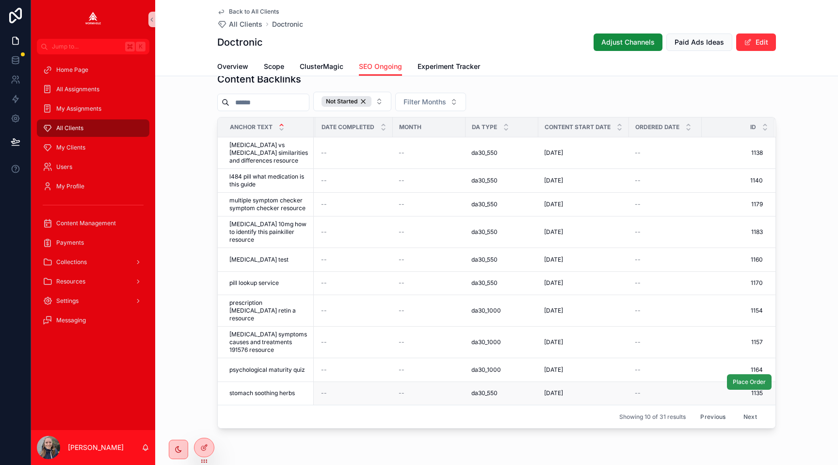
click at [736, 378] on span "Place Order" at bounding box center [749, 382] width 33 height 8
click at [748, 409] on button "Next" at bounding box center [750, 416] width 27 height 15
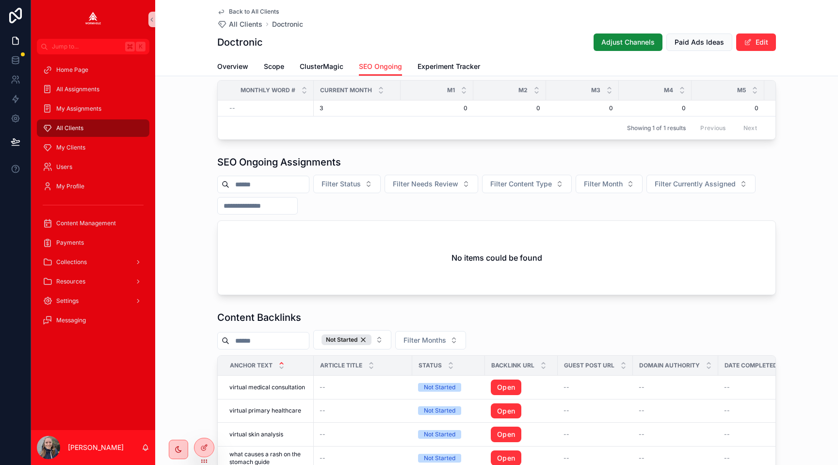
scroll to position [975, 0]
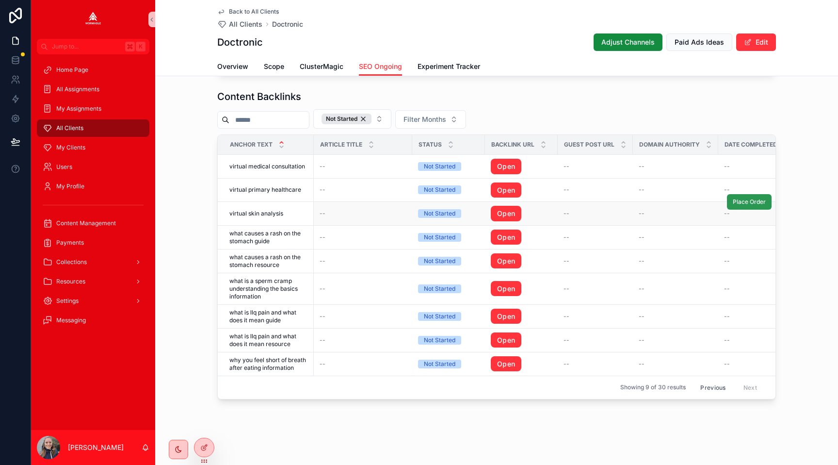
click at [741, 202] on span "Place Order" at bounding box center [749, 202] width 33 height 8
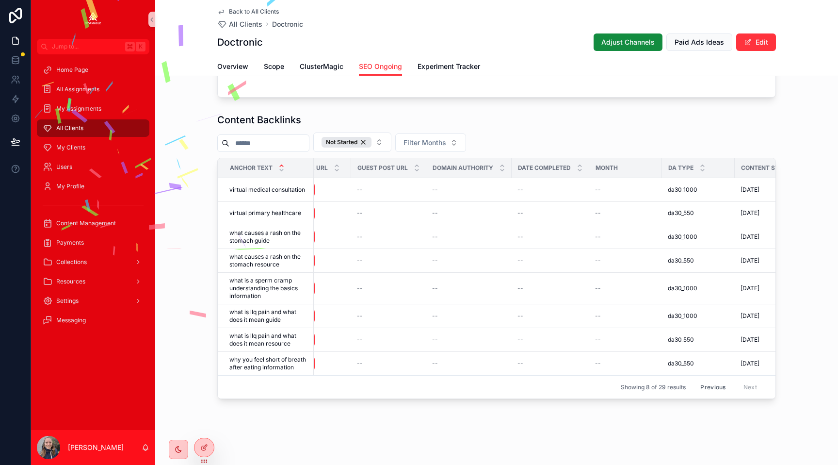
scroll to position [952, 0]
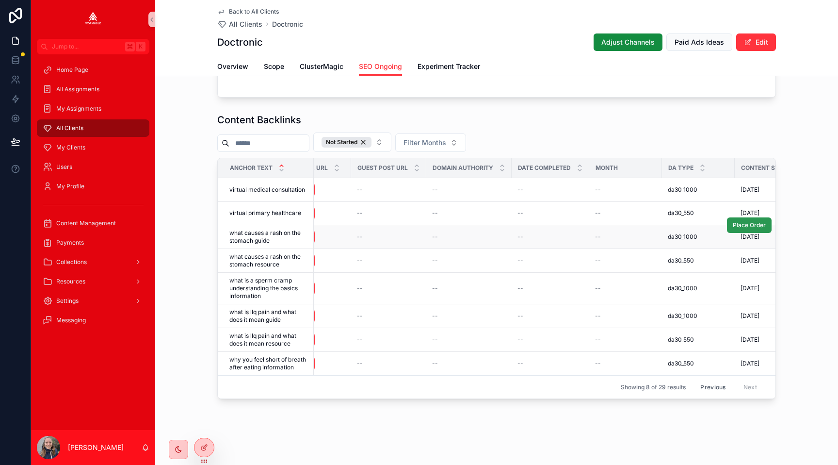
click at [752, 227] on span "Place Order" at bounding box center [749, 225] width 33 height 8
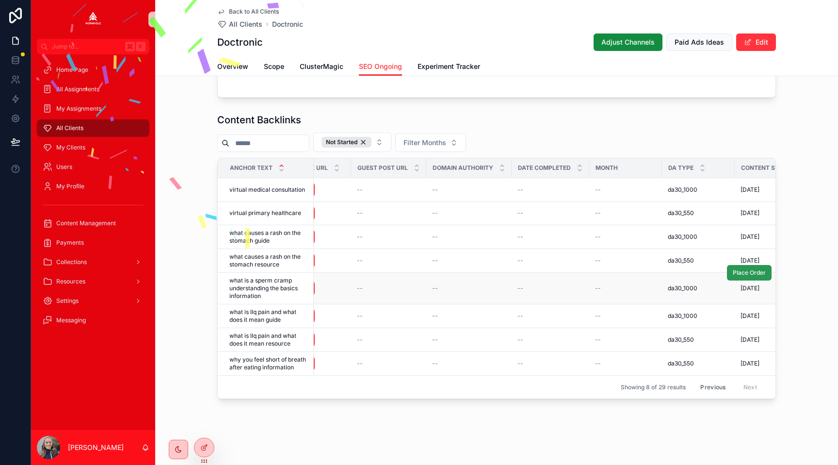
click at [753, 272] on span "Place Order" at bounding box center [749, 273] width 33 height 8
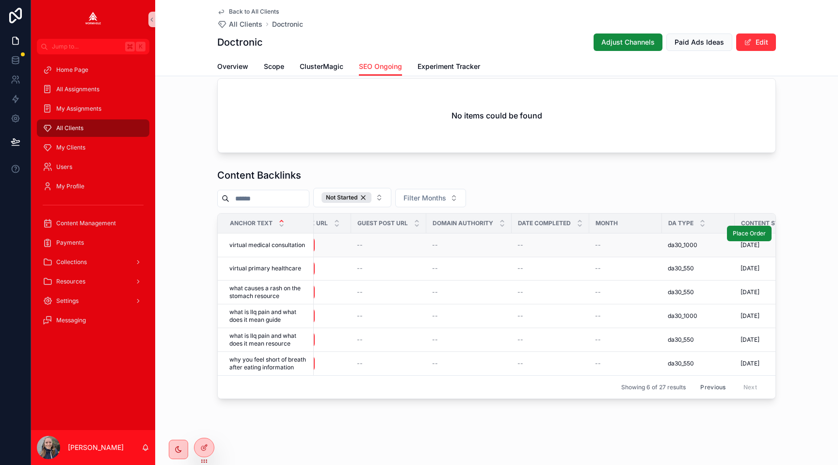
scroll to position [896, 0]
click at [740, 305] on span "Place Order" at bounding box center [749, 304] width 33 height 8
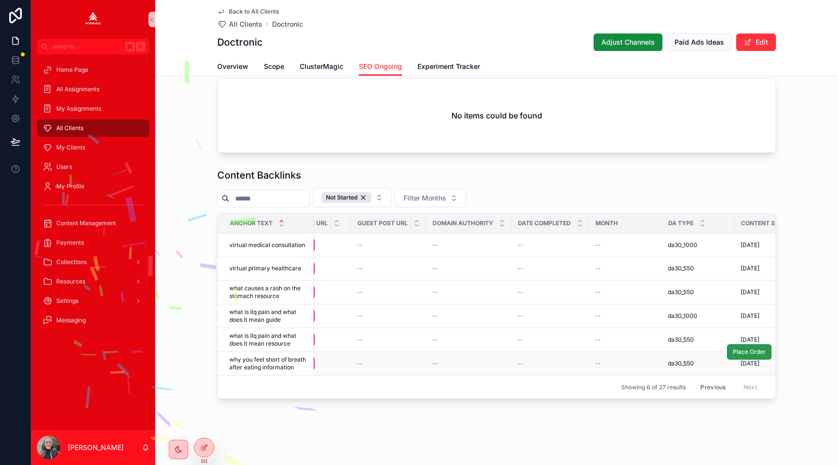
scroll to position [873, 0]
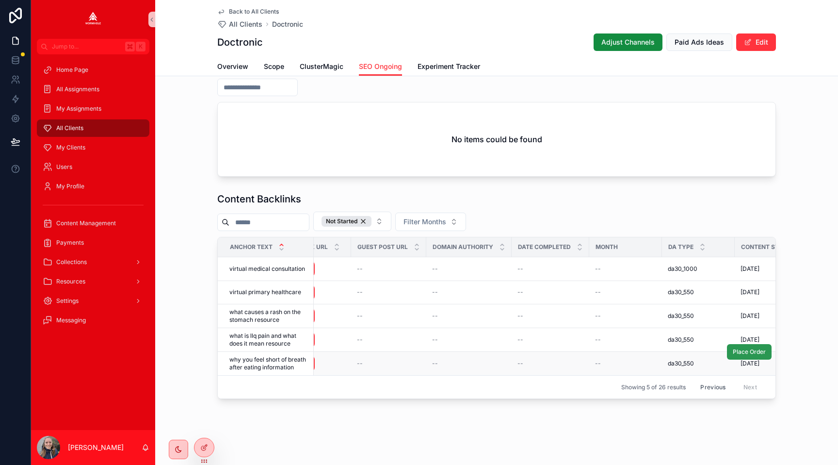
click at [743, 350] on span "Place Order" at bounding box center [749, 352] width 33 height 8
click at [814, 335] on div "Content Backlinks Not Started Filter Months Anchor Text Article Title Status Ba…" at bounding box center [496, 295] width 683 height 214
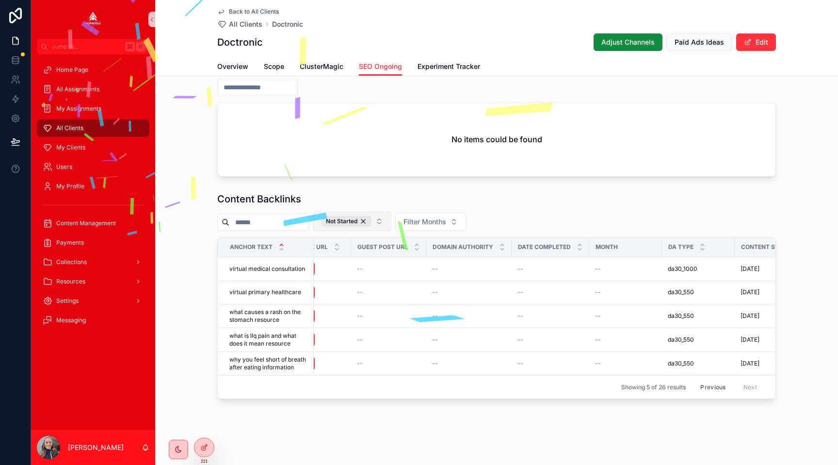
scroll to position [849, 0]
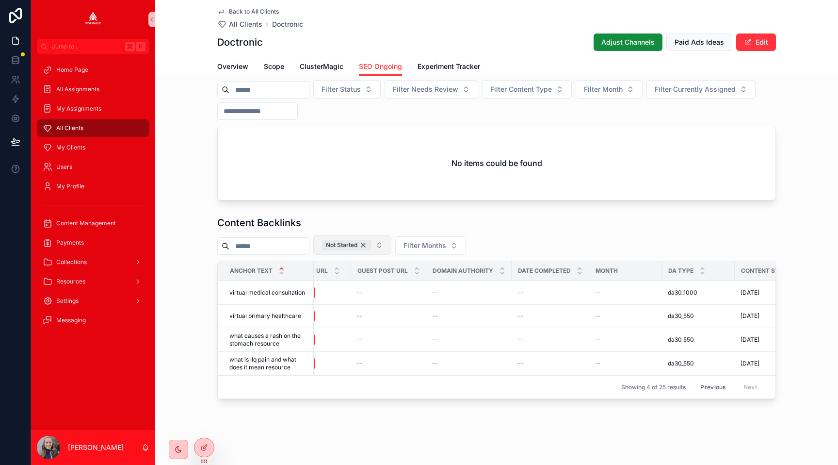
click at [372, 244] on div "Not Started" at bounding box center [347, 245] width 50 height 11
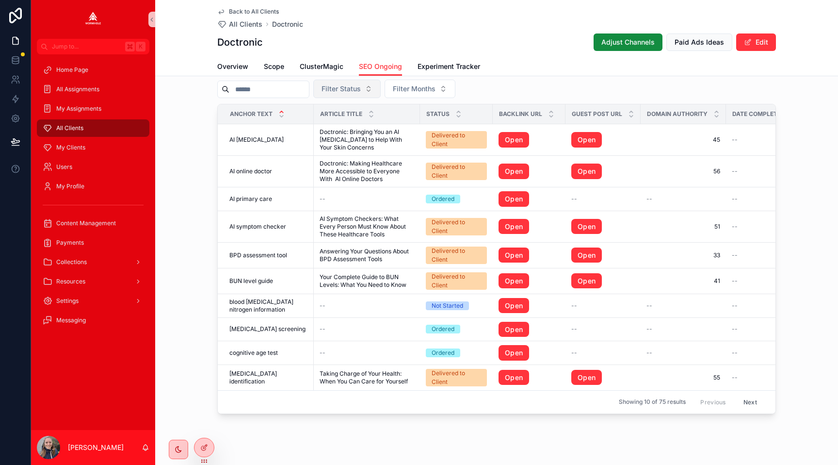
scroll to position [995, 0]
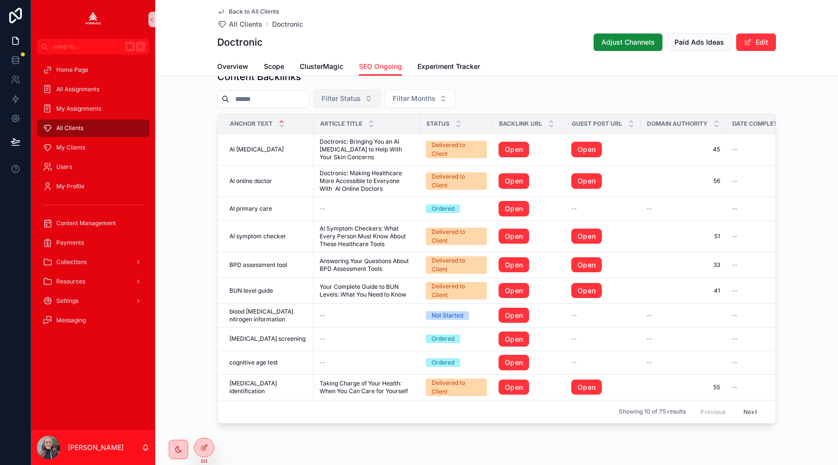
click at [342, 101] on span "Filter Status" at bounding box center [341, 99] width 39 height 10
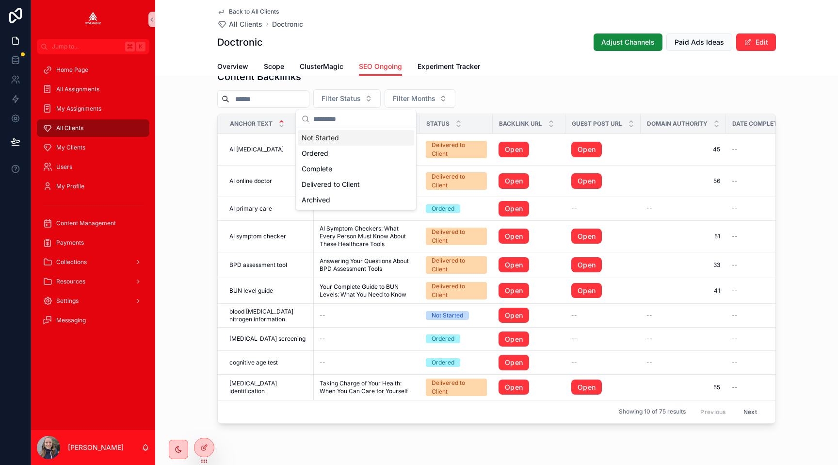
click at [347, 143] on div "Not Started" at bounding box center [356, 138] width 116 height 16
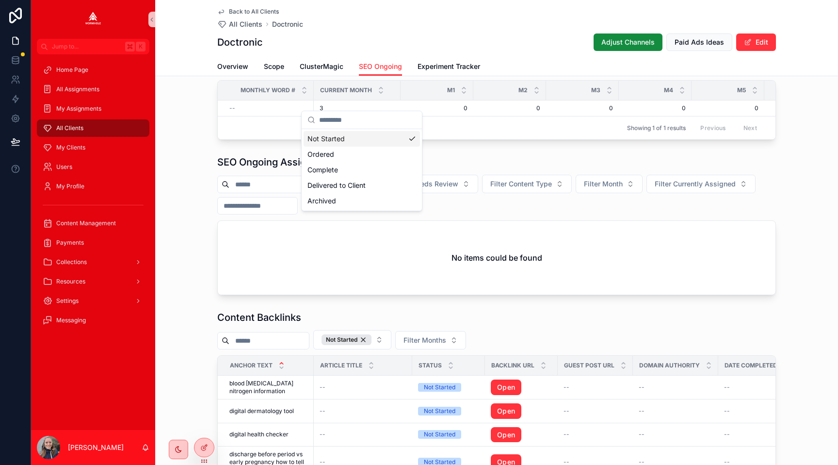
scroll to position [995, 0]
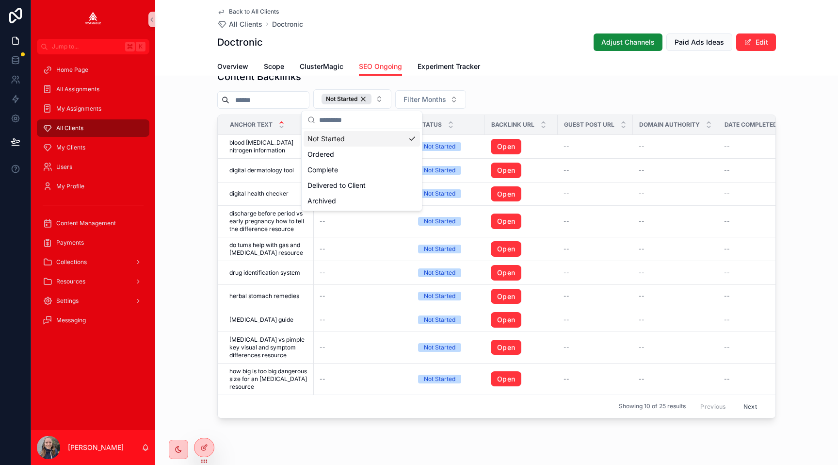
click at [790, 378] on div "Content Backlinks Not Started Filter Months Anchor Text Article Title Status Ba…" at bounding box center [496, 244] width 683 height 356
click at [756, 407] on button "Next" at bounding box center [750, 406] width 27 height 15
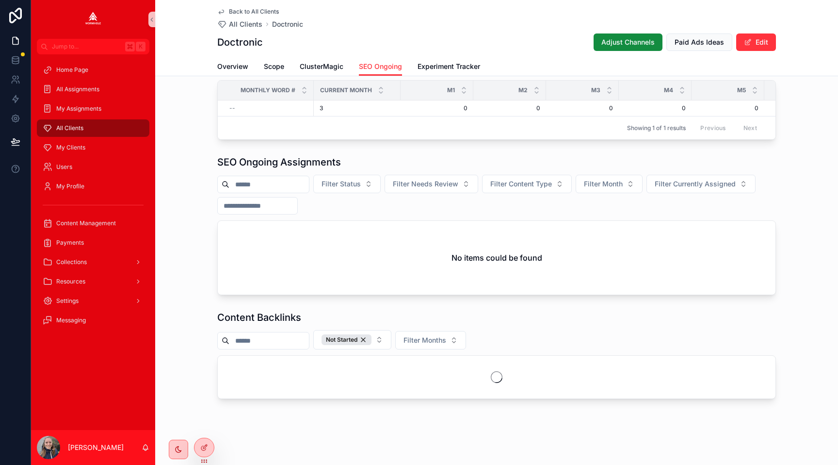
scroll to position [754, 0]
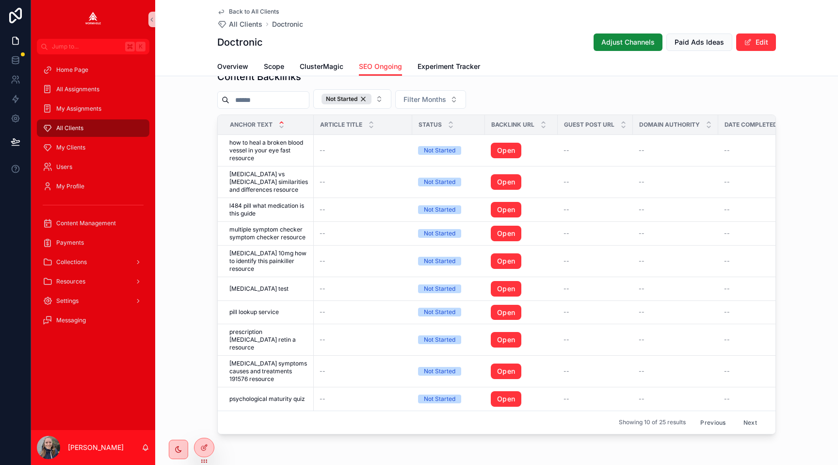
click at [754, 415] on button "Next" at bounding box center [750, 422] width 27 height 15
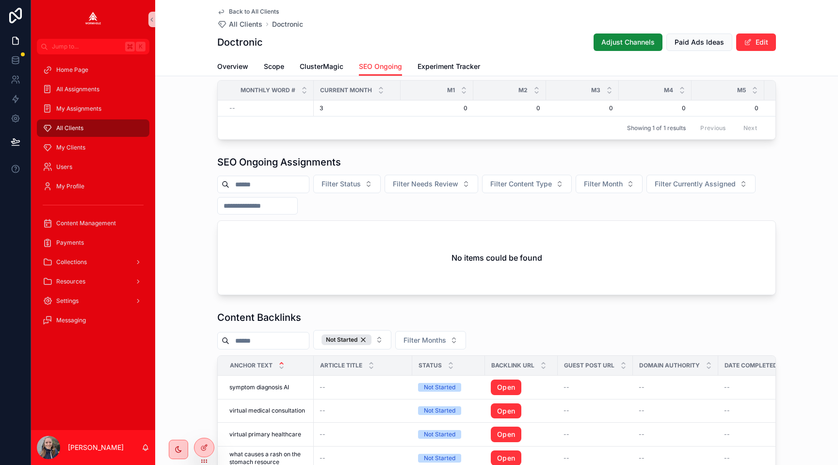
scroll to position [872, 0]
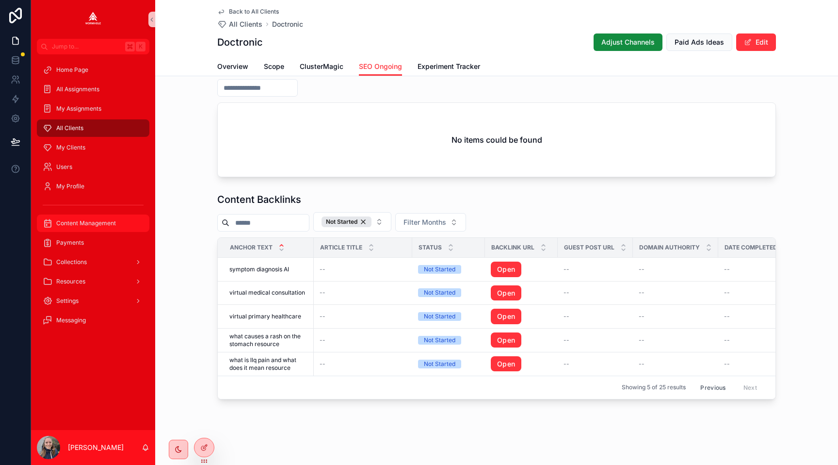
click at [101, 222] on span "Content Management" at bounding box center [86, 223] width 60 height 8
